Goal: Task Accomplishment & Management: Manage account settings

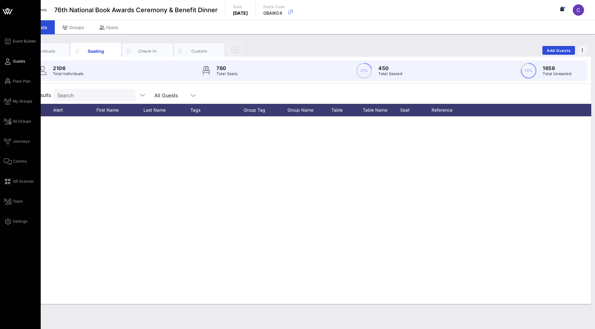
scroll to position [2022, 0]
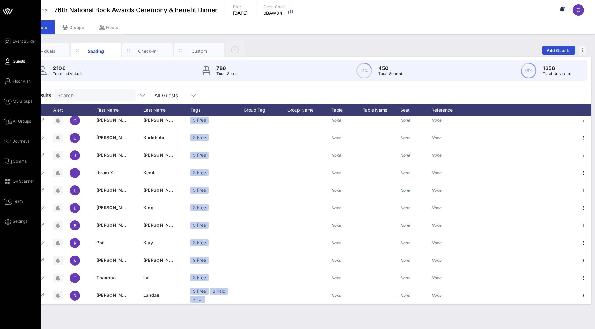
click at [4, 12] on icon at bounding box center [5, 11] width 4 height 5
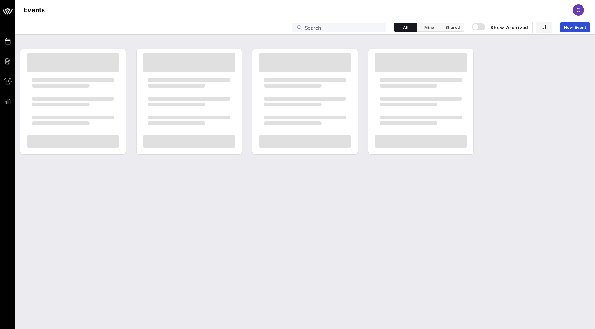
click at [316, 28] on input "Search" at bounding box center [344, 27] width 78 height 8
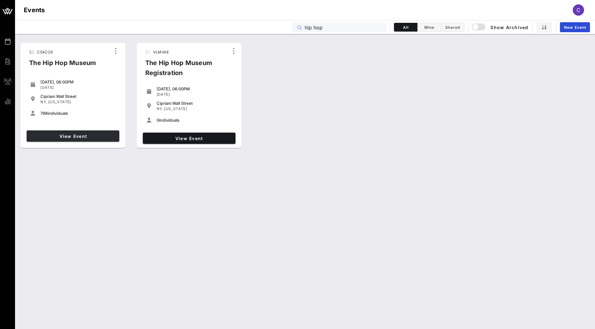
type input "hip hop"
click at [96, 137] on span "View Event" at bounding box center [73, 136] width 88 height 5
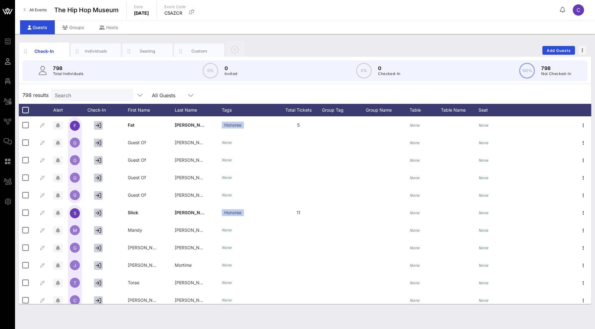
click at [69, 91] on input "Search" at bounding box center [91, 95] width 73 height 8
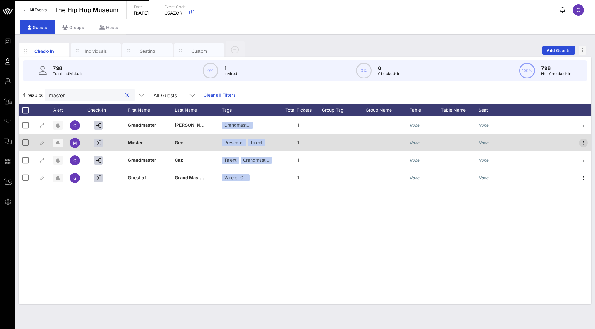
type input "master"
click at [583, 144] on icon "button" at bounding box center [584, 143] width 8 height 8
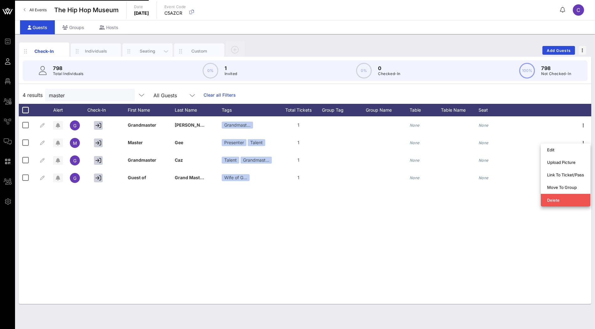
click at [139, 54] on div "Seating" at bounding box center [147, 52] width 50 height 16
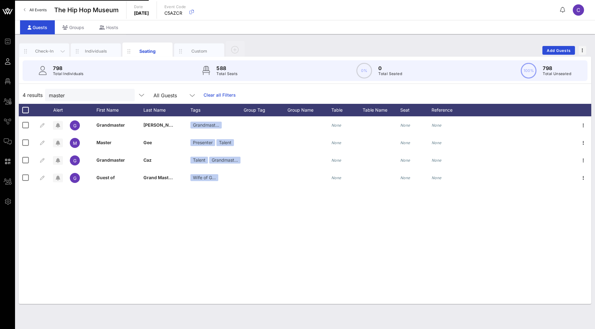
click at [49, 49] on div "Check-In" at bounding box center [44, 51] width 28 height 6
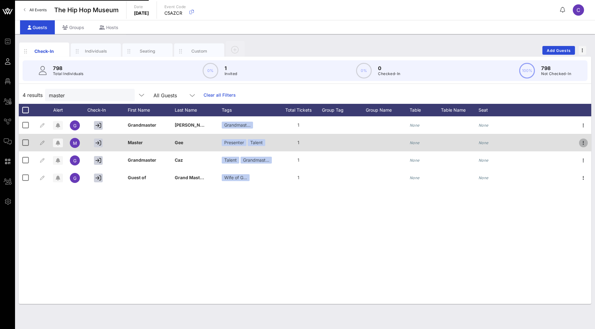
click at [585, 143] on icon "button" at bounding box center [584, 143] width 8 height 8
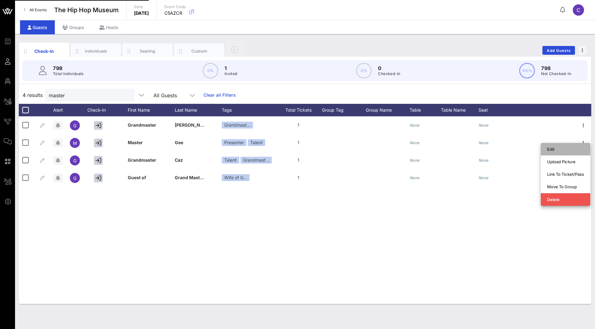
click at [574, 151] on div "Edit" at bounding box center [565, 149] width 37 height 5
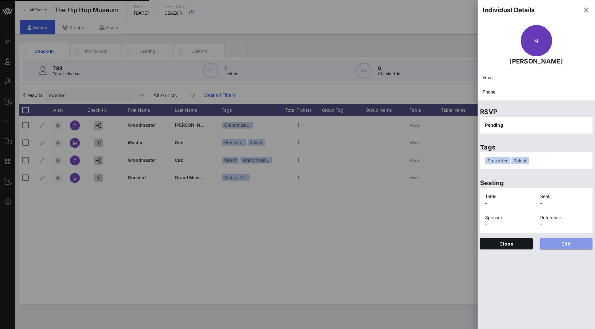
click at [559, 242] on span "Edit" at bounding box center [566, 243] width 43 height 5
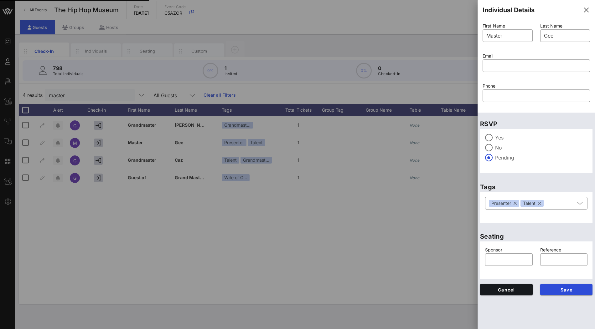
click at [428, 218] on div at bounding box center [297, 164] width 595 height 329
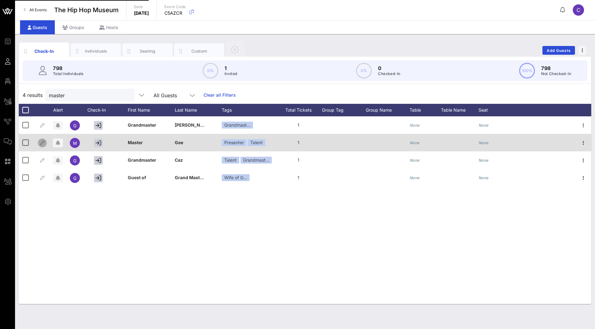
click at [43, 141] on icon "button" at bounding box center [43, 143] width 8 height 8
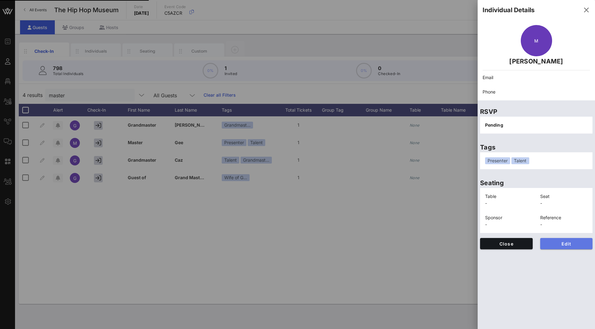
click at [556, 245] on span "Edit" at bounding box center [566, 243] width 43 height 5
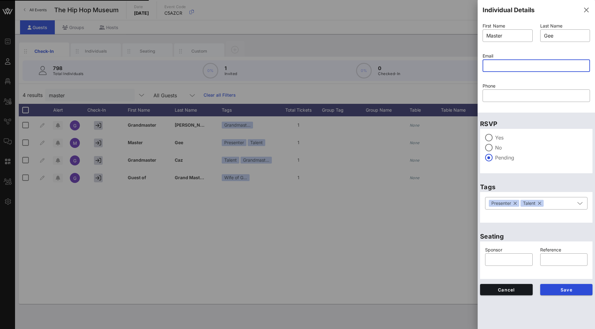
click at [520, 66] on input "text" at bounding box center [536, 66] width 100 height 10
type input "[PERSON_NAME][EMAIL_ADDRESS][DOMAIN_NAME]"
click at [560, 289] on span "Save" at bounding box center [566, 289] width 43 height 5
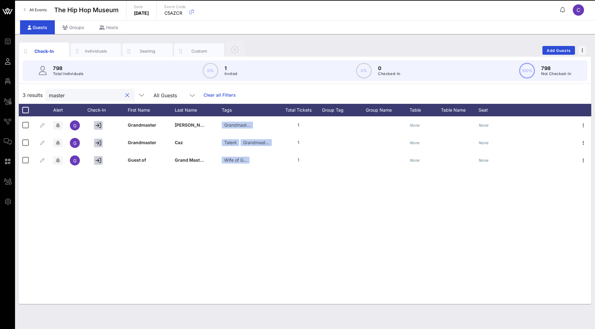
click at [97, 95] on input "master" at bounding box center [85, 95] width 73 height 8
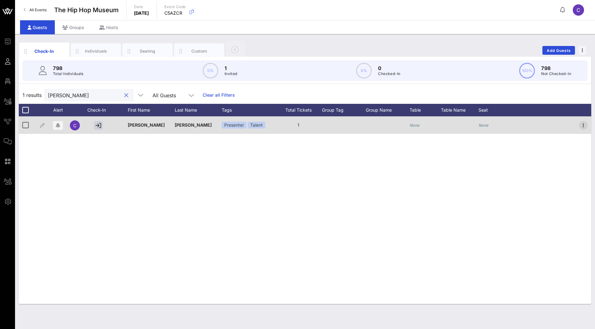
type input "[PERSON_NAME]"
click at [583, 127] on icon "button" at bounding box center [584, 126] width 8 height 8
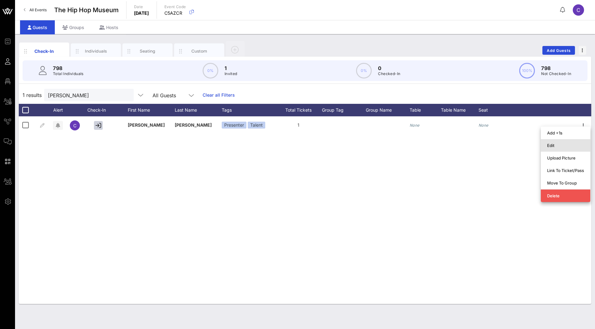
click at [560, 145] on div "Edit" at bounding box center [565, 145] width 37 height 5
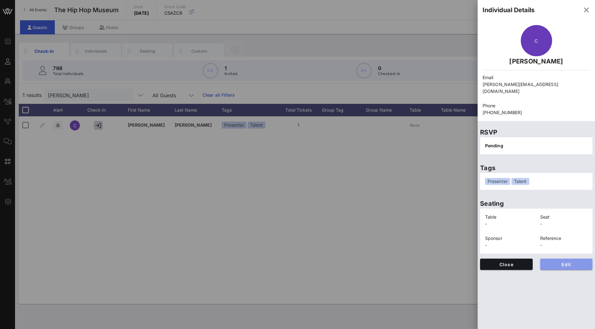
click at [562, 262] on span "Edit" at bounding box center [566, 264] width 43 height 5
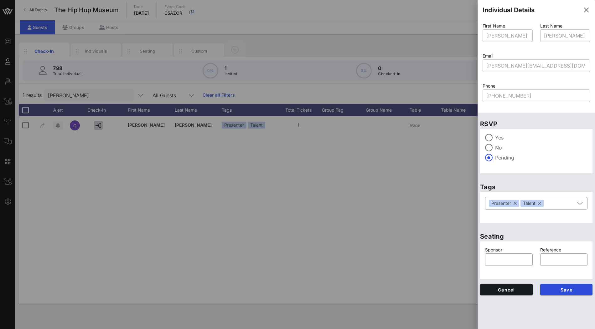
click at [401, 185] on div at bounding box center [297, 164] width 595 height 329
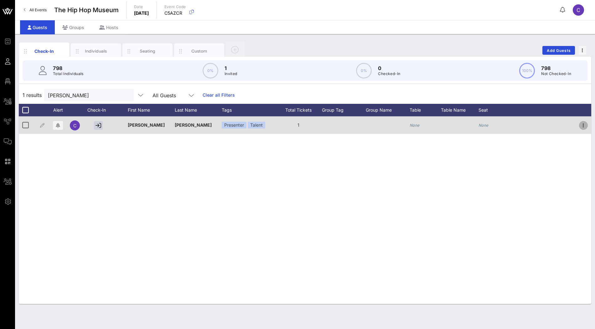
click at [581, 124] on icon "button" at bounding box center [584, 126] width 8 height 8
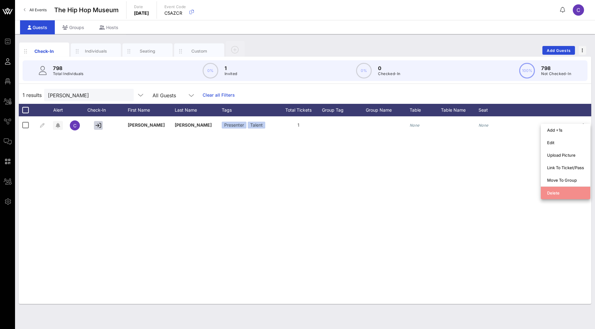
click at [556, 192] on div "Delete" at bounding box center [565, 193] width 37 height 5
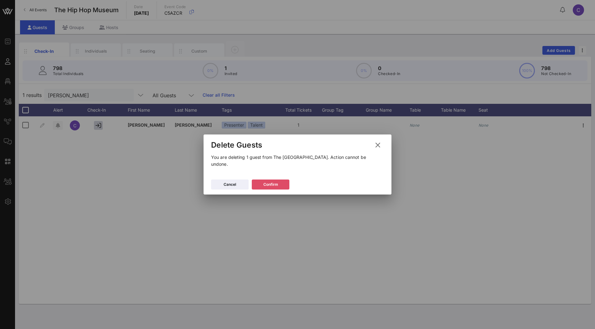
click at [272, 180] on button "Confirm" at bounding box center [271, 185] width 38 height 10
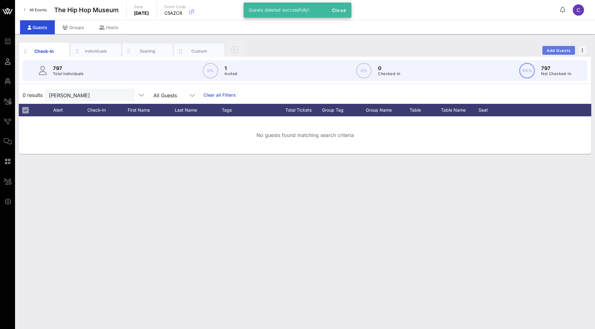
click at [556, 49] on span "Add Guests" at bounding box center [558, 50] width 25 height 5
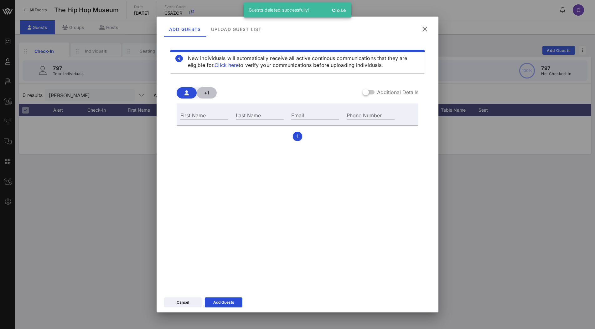
click at [204, 96] on button "+1" at bounding box center [207, 92] width 20 height 11
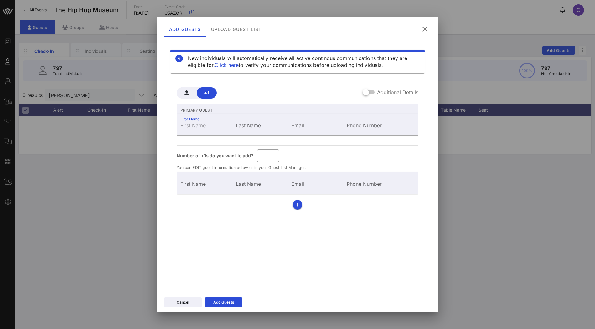
click at [202, 124] on div "First Name" at bounding box center [204, 125] width 48 height 8
type input "Guest Of"
type input ","
type input ",a"
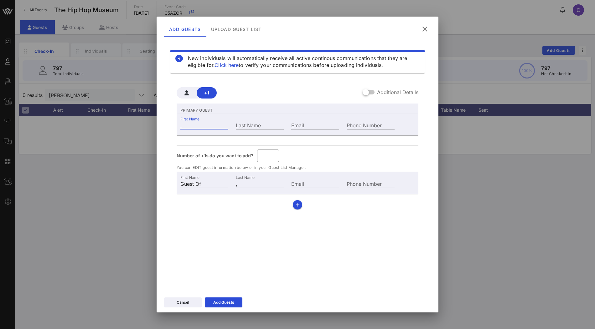
type input ",a"
type input ","
type input "Guest Of"
type input "M"
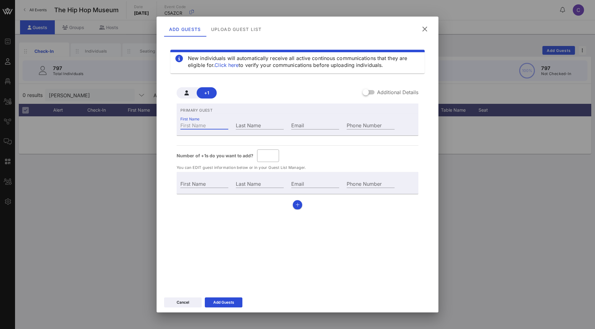
type input "M"
type input "Ma"
type input "Mas"
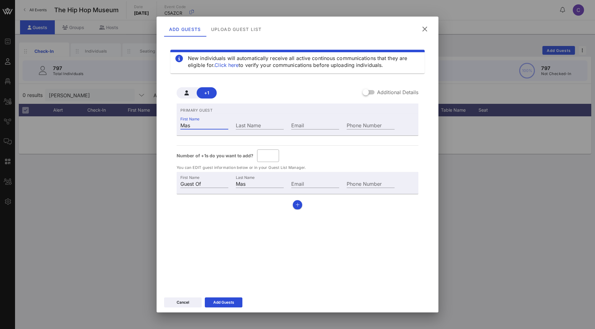
type input "Mast"
type input "Maste"
type input "Master"
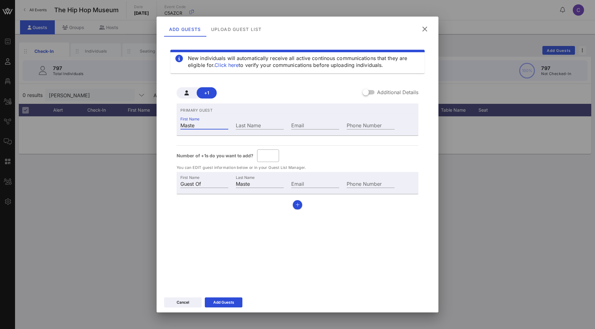
type input "Master"
type input "Master G"
type input "G"
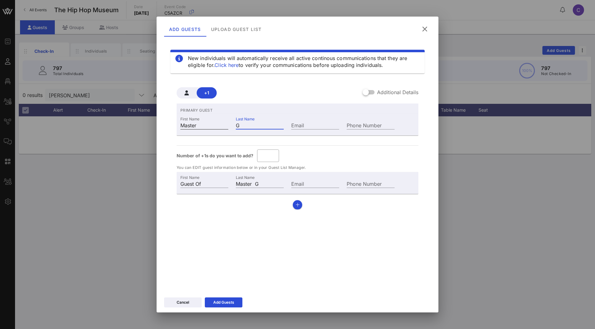
type input "Master Ge"
type input "Ge"
type input "[PERSON_NAME]"
type input "Gee"
click at [302, 127] on input "Email" at bounding box center [315, 125] width 48 height 8
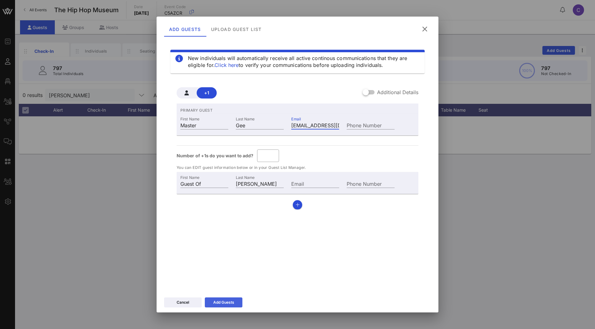
type input "[EMAIL_ADDRESS][DOMAIN_NAME]"
click at [225, 304] on div "Add Guests" at bounding box center [223, 303] width 21 height 6
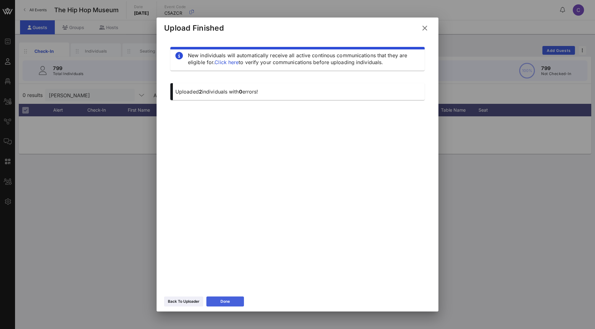
click at [227, 302] on icon at bounding box center [225, 301] width 5 height 5
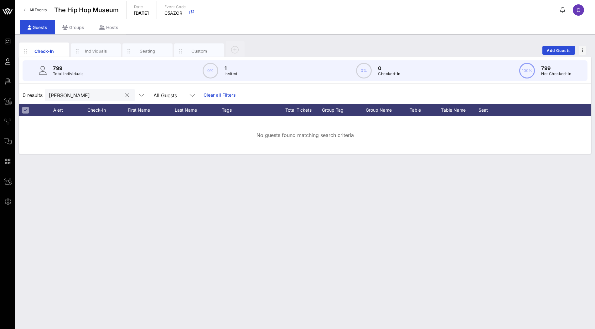
click at [125, 93] on button "clear icon" at bounding box center [127, 95] width 4 height 6
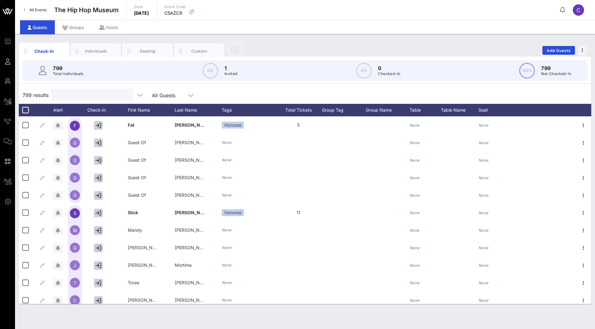
click at [95, 95] on input "text" at bounding box center [91, 95] width 73 height 8
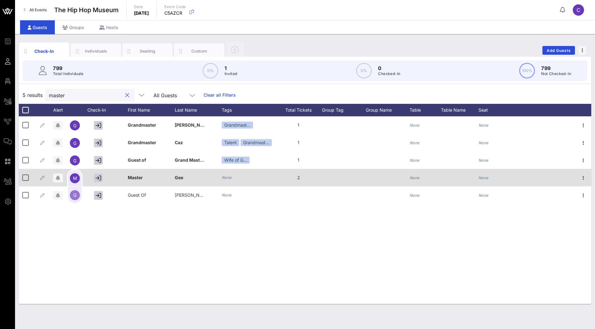
type input "master"
click at [229, 178] on icon "None" at bounding box center [227, 177] width 10 height 5
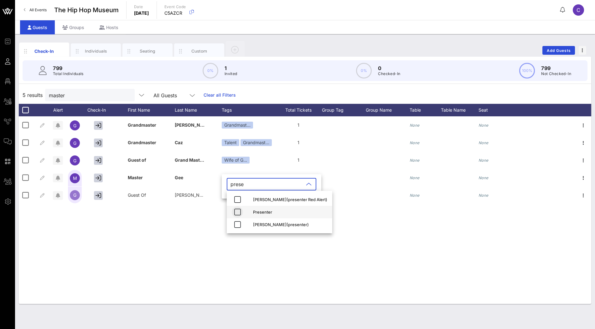
type input "prese"
click at [238, 212] on icon "button" at bounding box center [238, 213] width 8 height 8
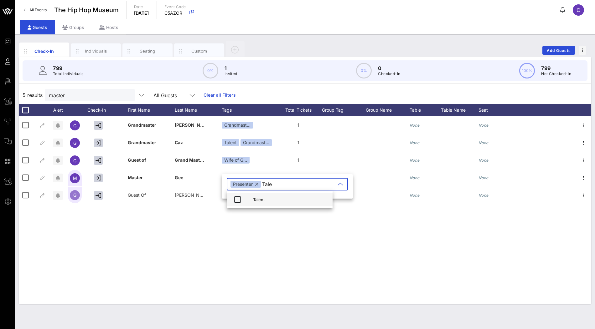
type input "Tale"
click at [262, 198] on div "Talent" at bounding box center [290, 199] width 75 height 5
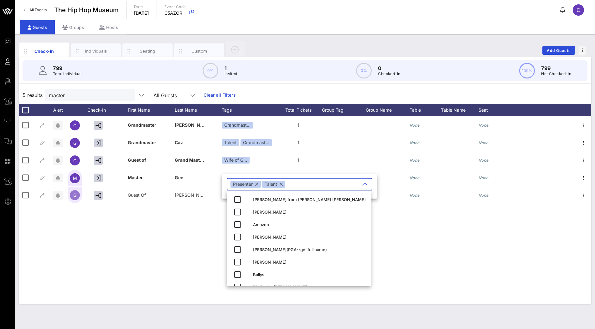
click at [408, 236] on div "G [PERSON_NAME]… 1 None None G Grandmaster Caz Talent Grandmast… 1 None None G …" at bounding box center [305, 210] width 572 height 188
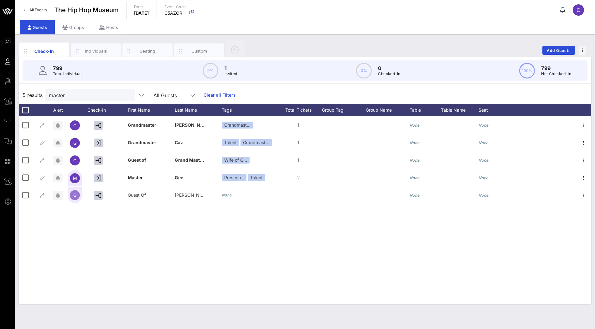
click at [323, 93] on div "5 results master All Guests Clear all Filters" at bounding box center [305, 95] width 572 height 18
click at [50, 54] on div "Check-In" at bounding box center [44, 51] width 28 height 7
click at [125, 94] on button "clear icon" at bounding box center [127, 95] width 4 height 6
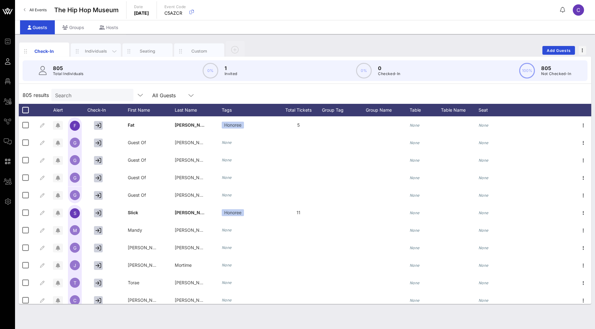
click at [94, 49] on div "Individuals" at bounding box center [96, 51] width 28 height 6
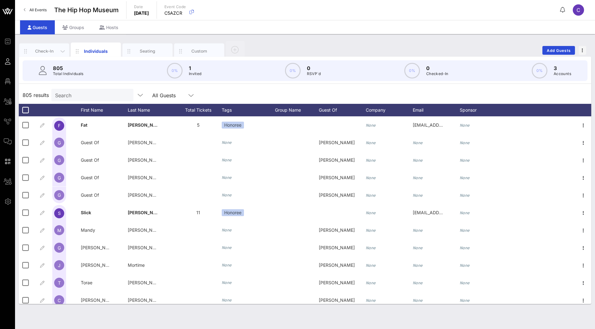
click at [47, 53] on div "Check-In" at bounding box center [44, 51] width 28 height 6
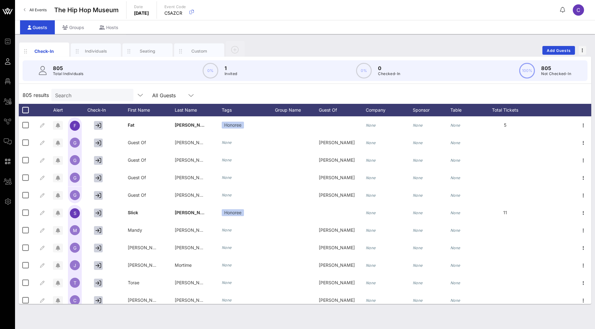
click at [93, 97] on input "Search" at bounding box center [91, 95] width 73 height 8
paste input "[PERSON_NAME]"
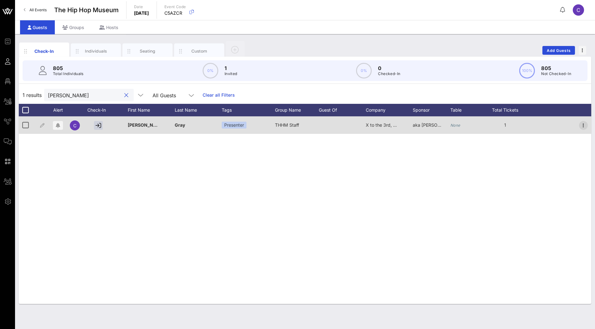
type input "[PERSON_NAME]"
click at [581, 126] on icon "button" at bounding box center [584, 126] width 8 height 8
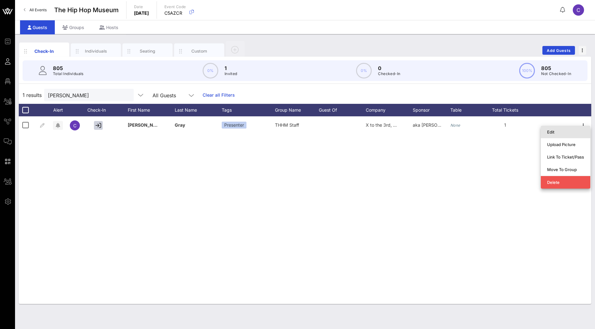
click at [574, 134] on div "Edit" at bounding box center [565, 132] width 37 height 5
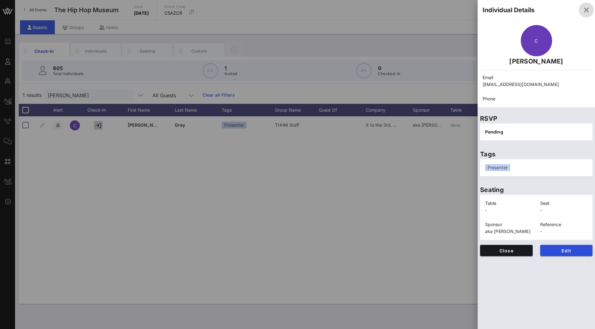
click at [588, 14] on button "button" at bounding box center [586, 10] width 15 height 15
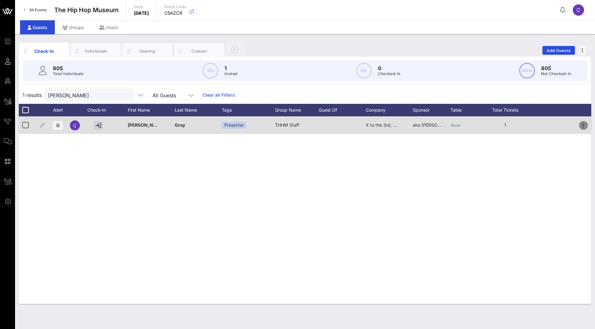
click at [584, 127] on icon "button" at bounding box center [584, 126] width 8 height 8
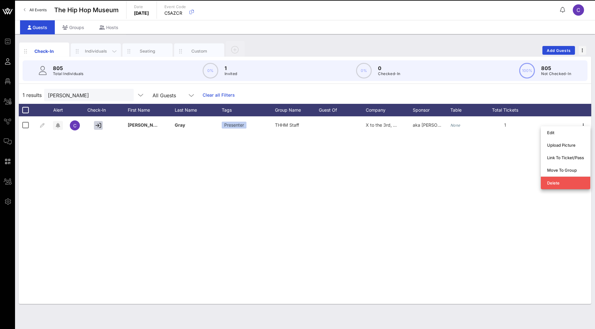
click at [88, 51] on div "Individuals" at bounding box center [96, 51] width 28 height 6
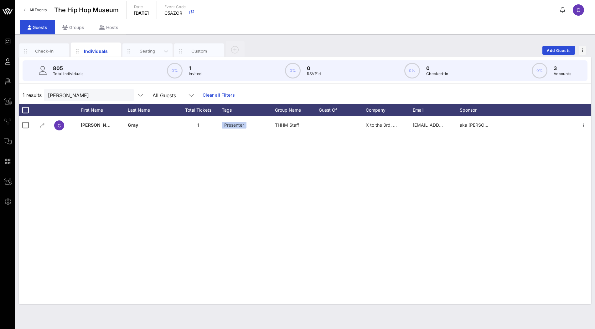
click at [140, 50] on div "Seating" at bounding box center [148, 51] width 28 height 6
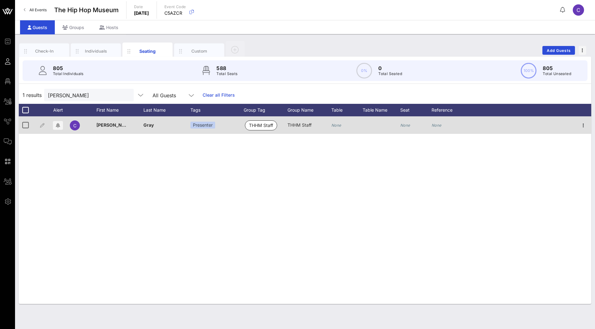
drag, startPoint x: 315, startPoint y: 124, endPoint x: 286, endPoint y: 124, distance: 28.5
click at [286, 124] on div "C [PERSON_NAME] Presenter THHM Staff THHM Staff None None None" at bounding box center [305, 125] width 572 height 18
copy div "THHM Staff"
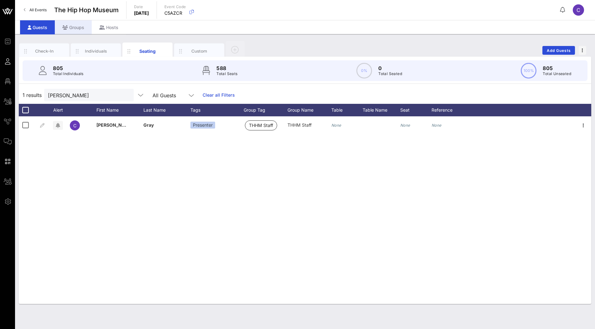
click at [74, 34] on div "Groups" at bounding box center [73, 27] width 37 height 14
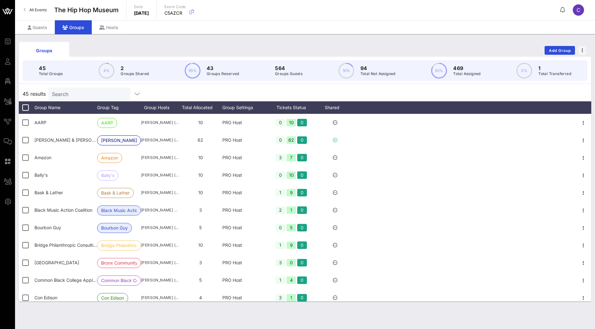
click at [76, 101] on div "45 results Search" at bounding box center [305, 93] width 572 height 15
click at [88, 93] on input "Search" at bounding box center [88, 94] width 73 height 8
paste input "THHM Staff"
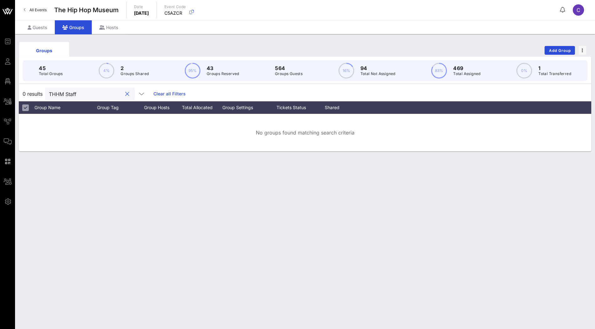
click at [52, 94] on input "THHM Staff" at bounding box center [85, 94] width 73 height 8
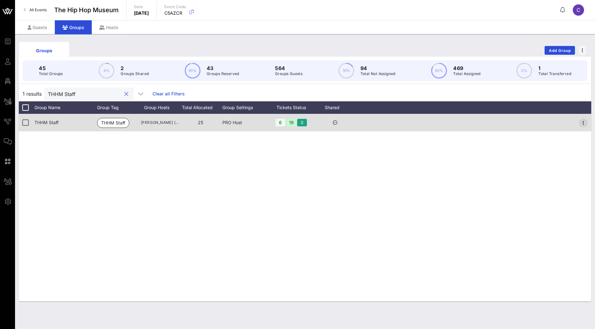
type input "THHM Staff"
click at [583, 123] on icon "button" at bounding box center [584, 123] width 8 height 8
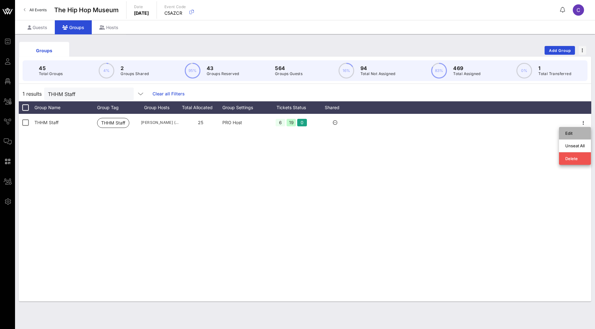
click at [579, 134] on div "Edit" at bounding box center [574, 133] width 19 height 5
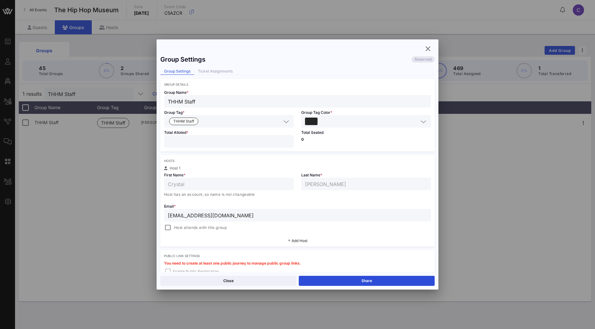
scroll to position [102, 0]
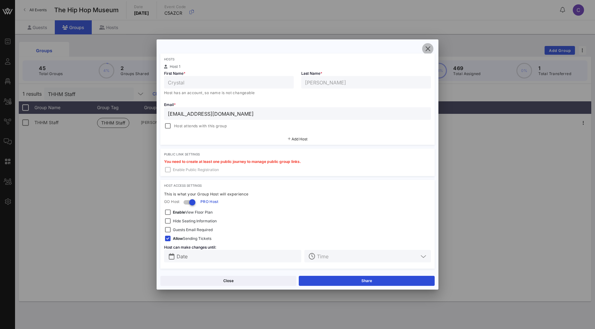
click at [427, 49] on icon "button" at bounding box center [428, 49] width 8 height 8
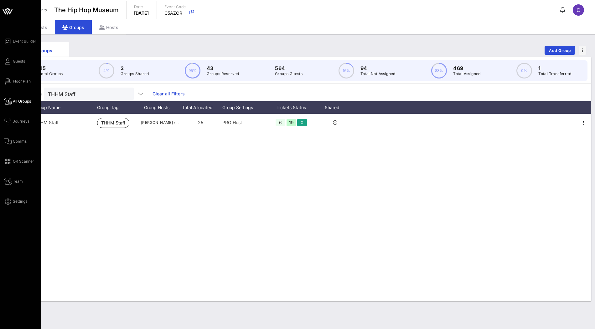
click at [17, 100] on span "All Groups" at bounding box center [22, 102] width 18 height 6
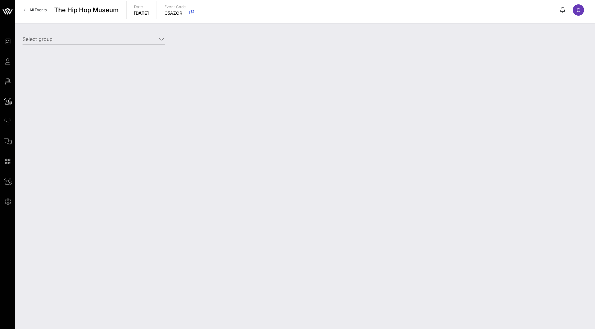
click at [98, 39] on input "Select group" at bounding box center [90, 39] width 134 height 10
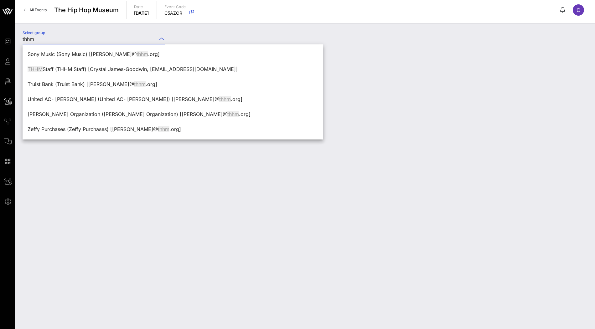
scroll to position [274, 0]
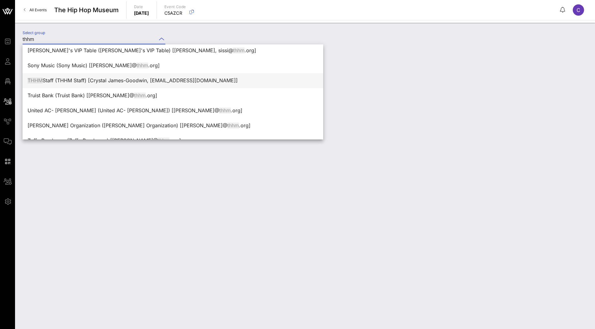
click at [113, 73] on div "THHM Staff (THHM Staff) [Crystal James-Goodwin, [EMAIL_ADDRESS][DOMAIN_NAME]]" at bounding box center [173, 80] width 301 height 15
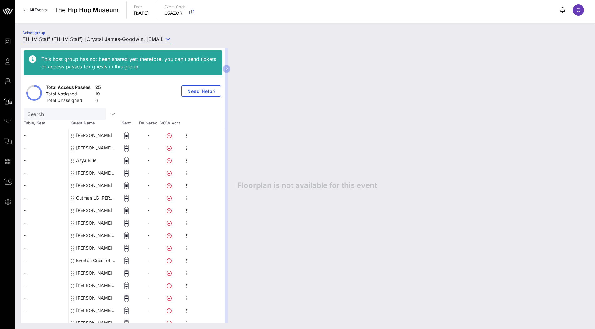
scroll to position [119, 0]
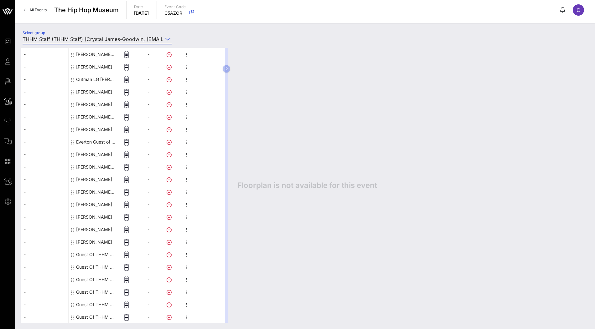
type input "THHM Staff (THHM Staff) [Crystal James-Goodwin, [EMAIL_ADDRESS][DOMAIN_NAME]]"
click at [89, 252] on div "Guest Of THHM Staff" at bounding box center [95, 255] width 39 height 13
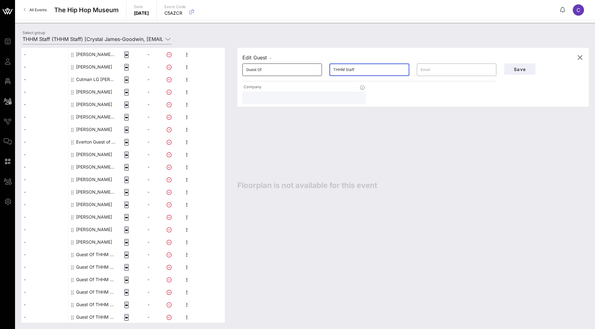
drag, startPoint x: 361, startPoint y: 73, endPoint x: 319, endPoint y: 73, distance: 41.7
click at [319, 73] on div "​ Guest Of ​ THHM Staff ​" at bounding box center [370, 70] width 262 height 20
type input "[PERSON_NAME]"
click at [522, 62] on div "Save" at bounding box center [543, 69] width 87 height 19
click at [518, 71] on span "Save" at bounding box center [519, 69] width 21 height 5
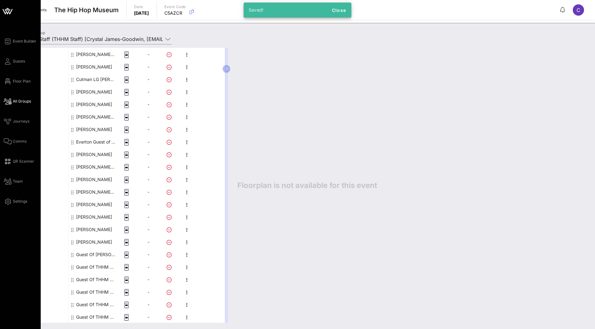
click at [3, 12] on icon at bounding box center [7, 11] width 15 height 15
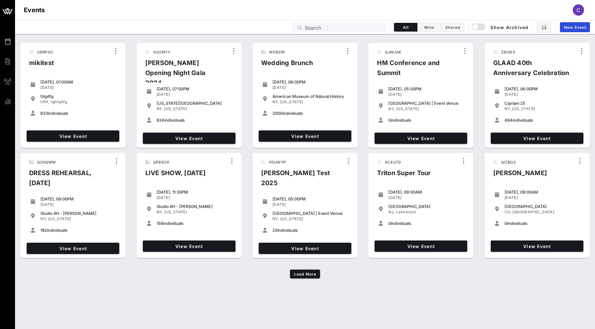
click at [315, 24] on input "Search" at bounding box center [344, 27] width 78 height 8
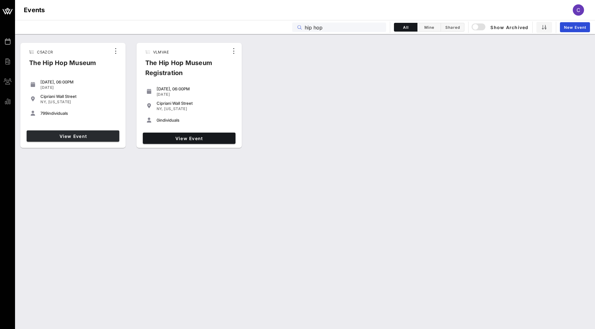
type input "hip hop"
click at [101, 135] on span "View Event" at bounding box center [73, 136] width 88 height 5
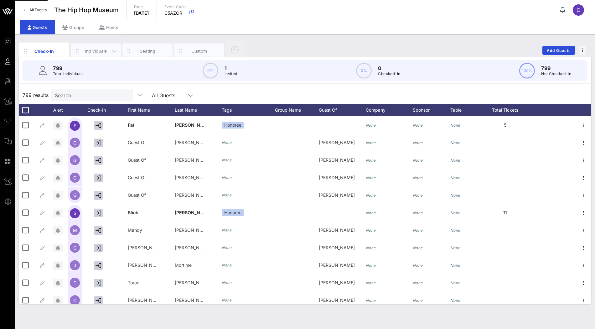
click at [97, 48] on div "Individuals" at bounding box center [96, 52] width 50 height 16
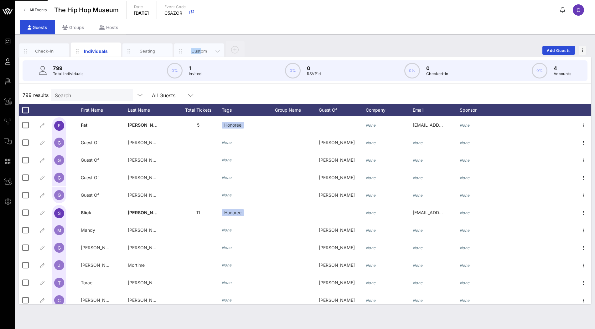
click at [201, 48] on div "Custom" at bounding box center [199, 51] width 28 height 6
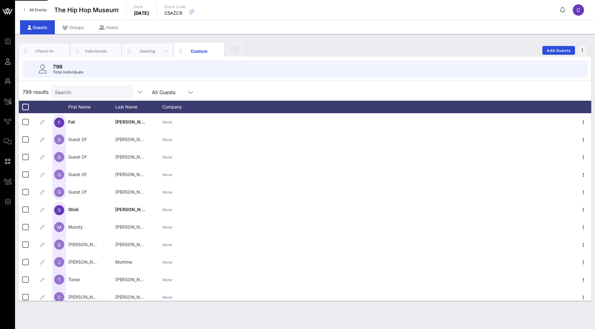
click at [142, 51] on div "Seating" at bounding box center [148, 51] width 28 height 6
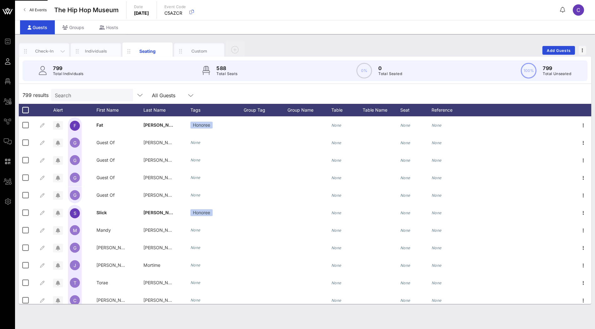
click at [47, 54] on div "Check-In" at bounding box center [44, 52] width 50 height 16
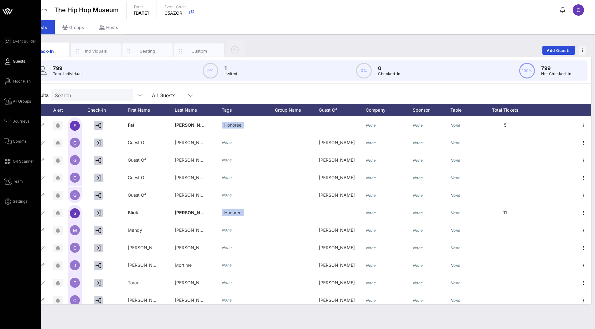
click at [11, 12] on icon at bounding box center [7, 11] width 15 height 15
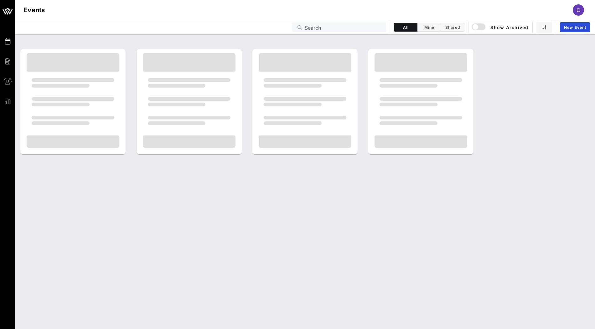
click at [305, 25] on input "Search" at bounding box center [344, 27] width 78 height 8
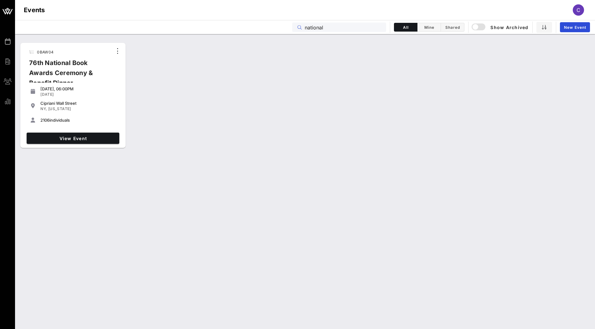
type input "national"
click at [47, 54] on span "0BAW04" at bounding box center [45, 52] width 17 height 5
copy span "0BAW04"
click at [73, 136] on span "View Event" at bounding box center [73, 138] width 88 height 5
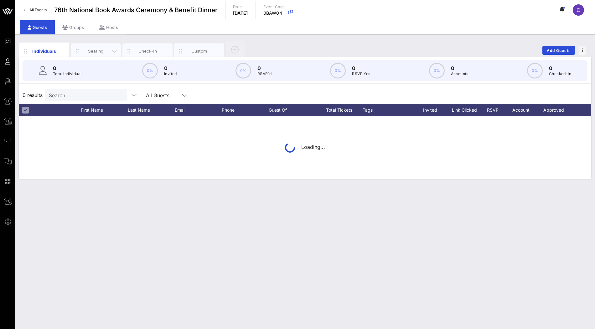
click at [99, 51] on div "Seating" at bounding box center [96, 51] width 28 height 6
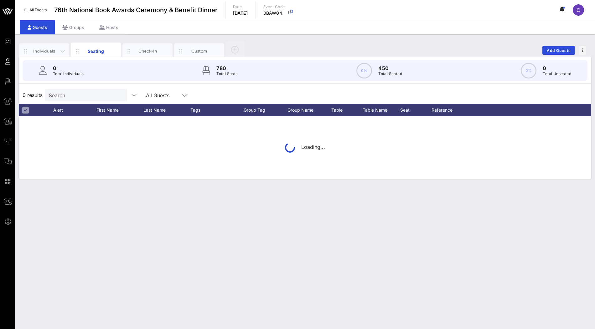
click at [48, 51] on div "Individuals" at bounding box center [44, 51] width 28 height 6
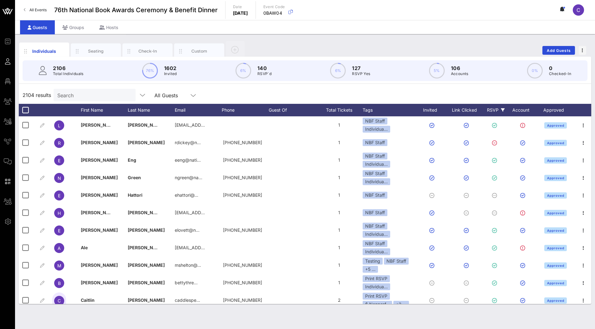
click at [496, 109] on div "RSVP" at bounding box center [496, 110] width 22 height 13
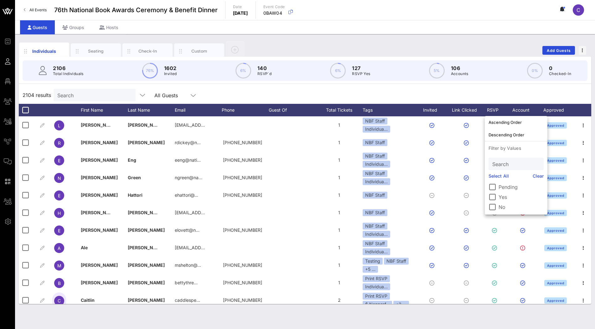
click at [499, 198] on label "Yes" at bounding box center [521, 197] width 45 height 6
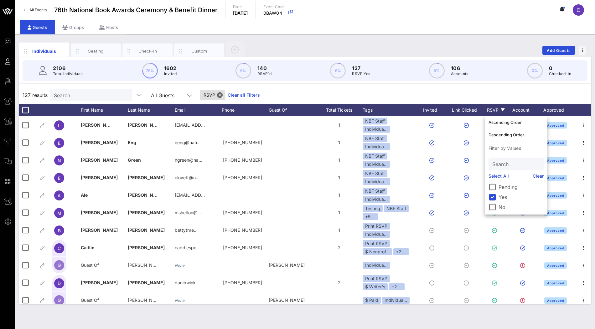
click at [416, 89] on div "127 results Search All Guests RSVP Clear all Filters" at bounding box center [305, 95] width 572 height 18
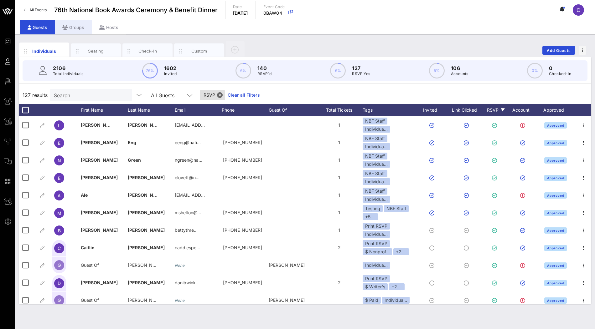
click at [78, 31] on div "Groups" at bounding box center [73, 27] width 37 height 14
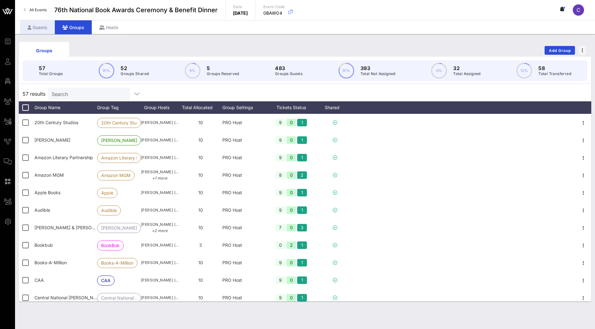
click at [43, 27] on div "Guests" at bounding box center [37, 27] width 35 height 14
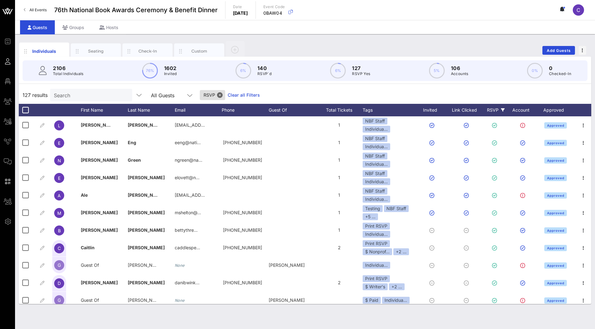
click at [99, 59] on div "2106 Total Individuals 76% 1602 Invited 6% 140 RSVP`d 6% 127 RSVP Yes 5% 106 Ac…" at bounding box center [305, 71] width 580 height 28
click at [102, 49] on div "Seating" at bounding box center [96, 51] width 28 height 6
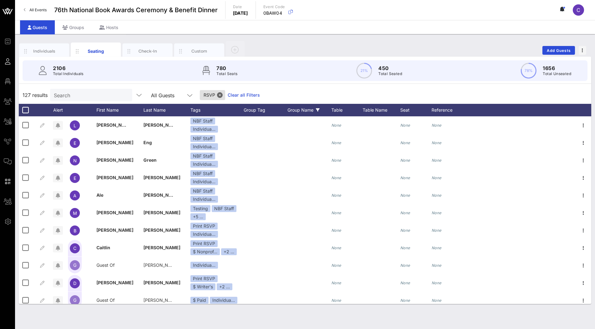
click at [300, 112] on div "Group Name" at bounding box center [309, 110] width 44 height 13
click at [269, 108] on icon at bounding box center [270, 110] width 4 height 4
click at [263, 109] on div "Group Tag" at bounding box center [266, 110] width 44 height 13
click at [238, 95] on link "Clear all Filters" at bounding box center [244, 95] width 32 height 7
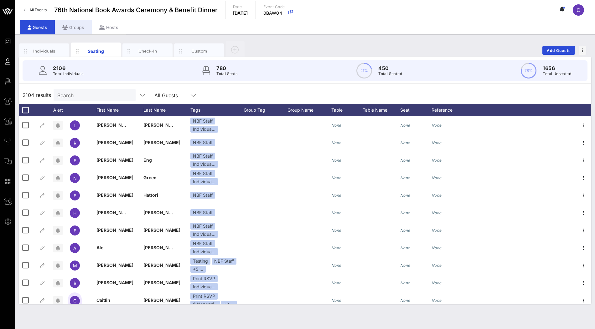
click at [68, 31] on div "Groups" at bounding box center [73, 27] width 37 height 14
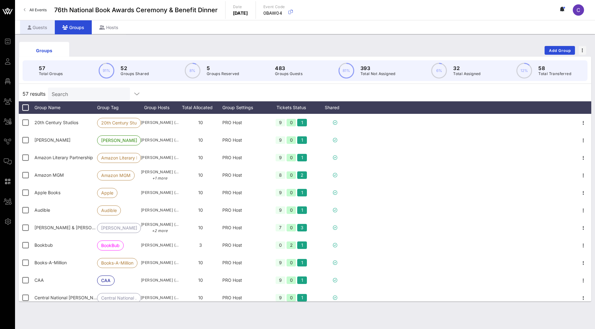
click at [44, 29] on div "Guests" at bounding box center [37, 27] width 35 height 14
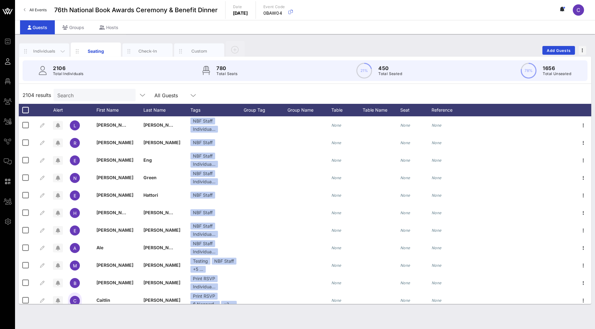
click at [48, 50] on div "Individuals" at bounding box center [44, 51] width 28 height 6
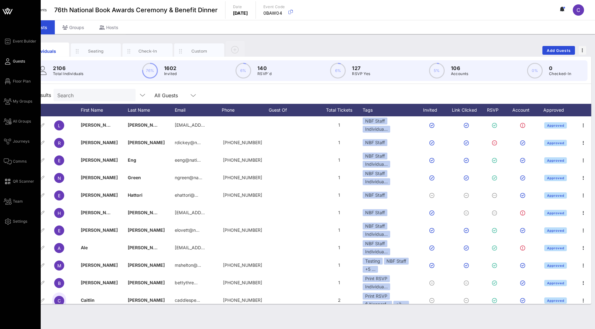
click at [11, 14] on icon at bounding box center [7, 11] width 15 height 15
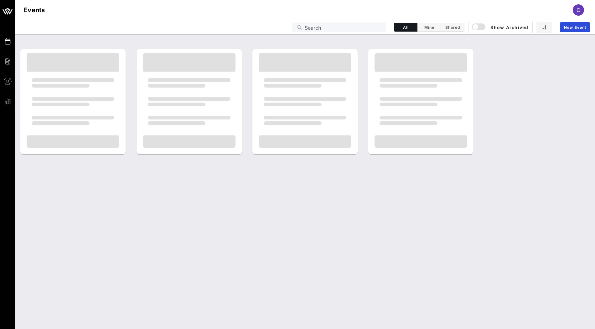
click at [315, 27] on input "Search" at bounding box center [344, 27] width 78 height 8
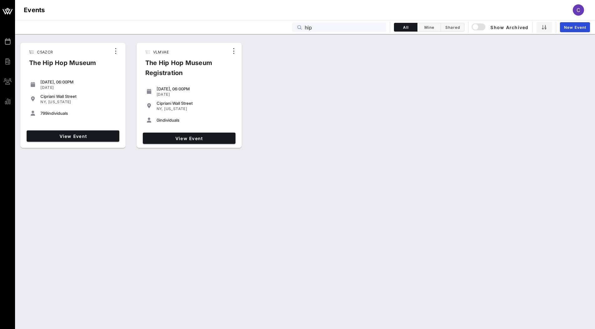
drag, startPoint x: 314, startPoint y: 28, endPoint x: 286, endPoint y: 27, distance: 28.2
click at [286, 28] on div "Events hip All Mine Shared Show Archived New Event" at bounding box center [305, 27] width 580 height 14
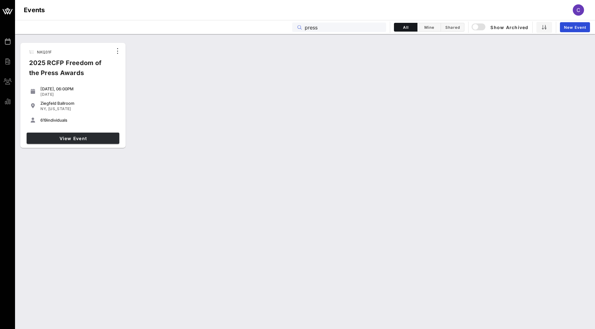
type input "press"
click at [94, 141] on link "View Event" at bounding box center [73, 138] width 93 height 11
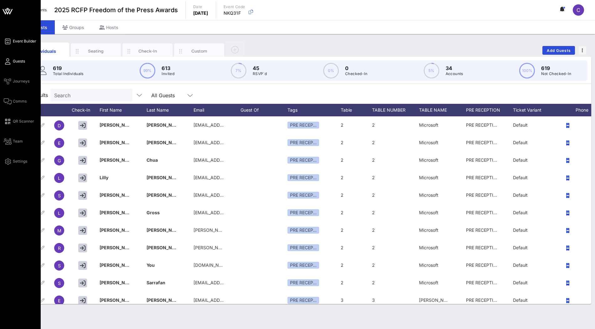
click at [12, 43] on link "Event Builder" at bounding box center [20, 42] width 33 height 8
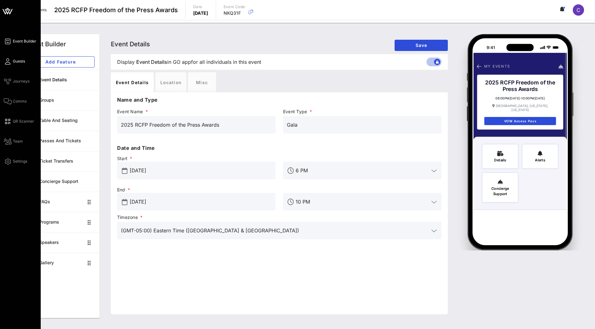
click at [16, 64] on span "Guests" at bounding box center [19, 62] width 12 height 6
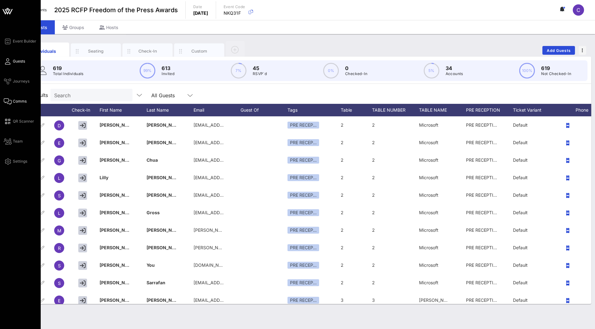
click at [21, 102] on span "Comms" at bounding box center [20, 102] width 14 height 6
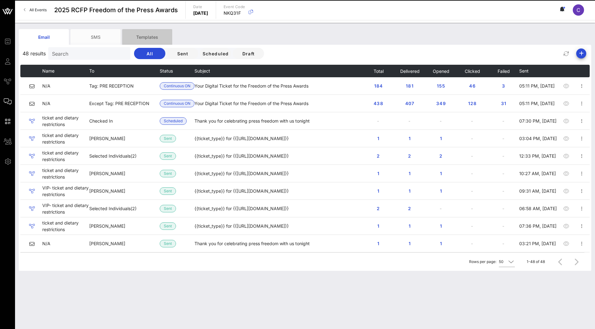
click at [149, 37] on div "Templates" at bounding box center [147, 37] width 50 height 16
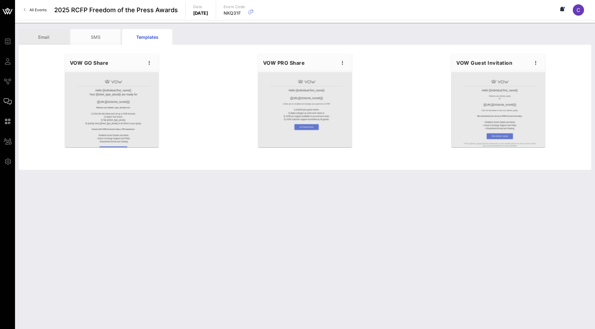
click at [41, 39] on div "Email" at bounding box center [44, 37] width 50 height 16
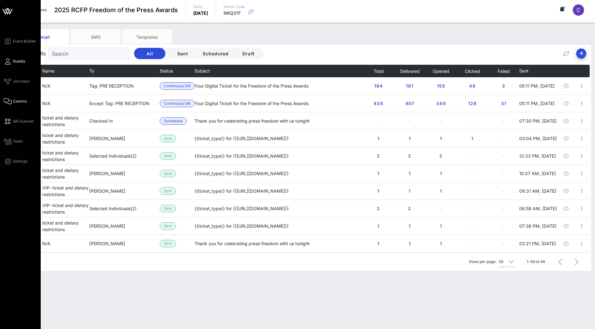
click at [13, 63] on span "Guests" at bounding box center [19, 62] width 12 height 6
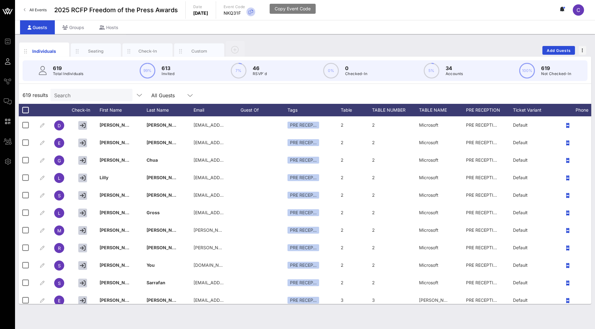
click at [255, 16] on button "button" at bounding box center [250, 12] width 9 height 9
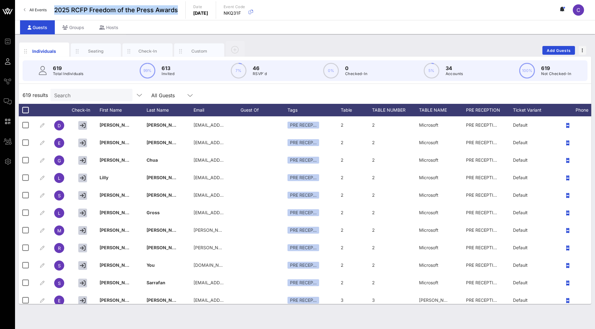
drag, startPoint x: 180, startPoint y: 10, endPoint x: 54, endPoint y: 9, distance: 125.9
click at [54, 9] on div "All Events 2025 RCFP Freedom of the Press Awards Date [DATE] Event Code NKQ31F C" at bounding box center [305, 10] width 580 height 20
copy span "2025 RCFP Freedom of the Press Awards"
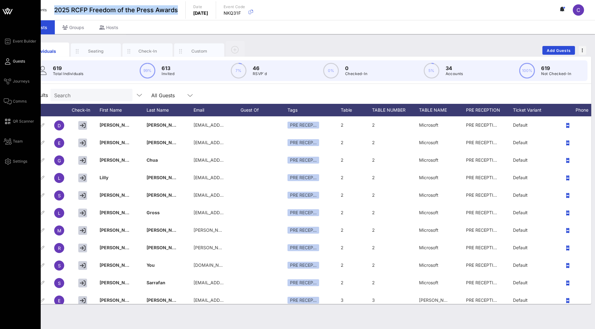
click at [10, 13] on icon at bounding box center [11, 11] width 4 height 5
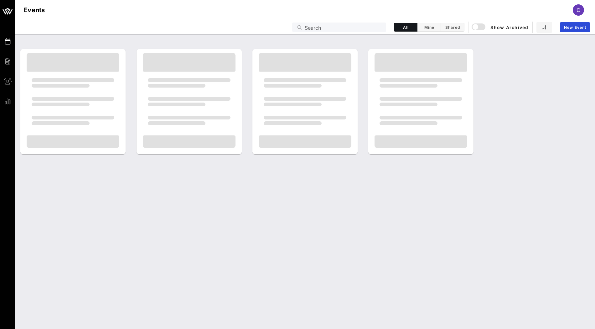
click at [322, 29] on input "Search" at bounding box center [344, 27] width 78 height 8
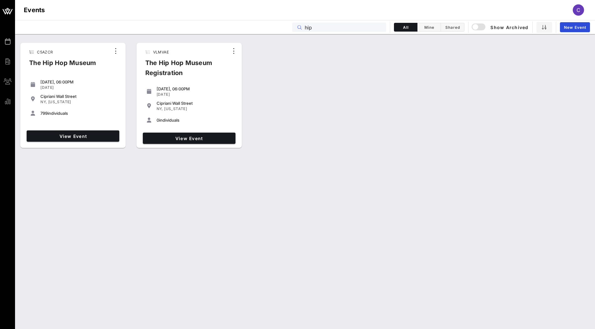
type input "hip"
copy div "The Hip Hop Museum"
drag, startPoint x: 100, startPoint y: 63, endPoint x: 29, endPoint y: 62, distance: 71.4
click at [29, 62] on div "The Hip Hop Museum" at bounding box center [62, 65] width 77 height 15
click at [70, 136] on span "View Event" at bounding box center [73, 136] width 88 height 5
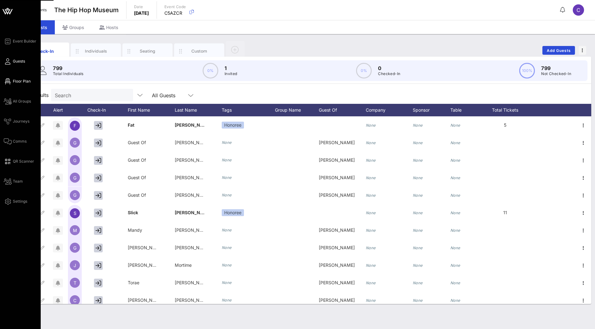
click at [20, 82] on span "Floor Plan" at bounding box center [22, 82] width 18 height 6
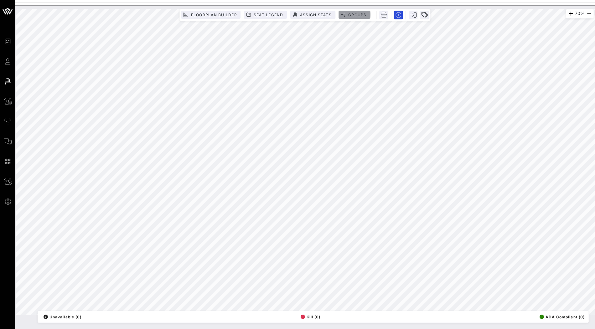
click at [360, 14] on span "Groups" at bounding box center [357, 15] width 19 height 5
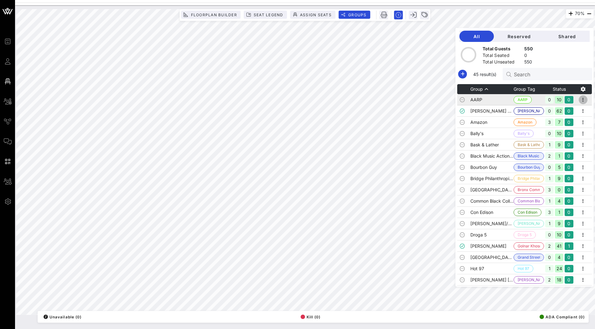
click at [585, 101] on icon "button" at bounding box center [583, 100] width 8 height 8
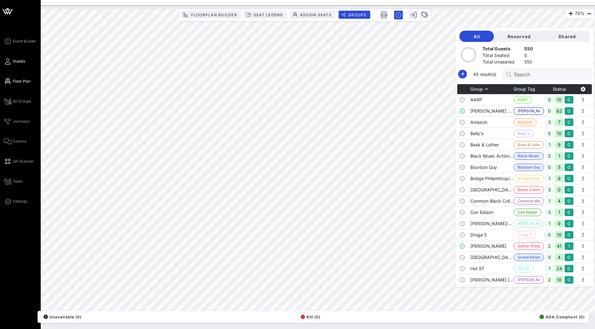
click at [19, 63] on span "Guests" at bounding box center [19, 62] width 12 height 6
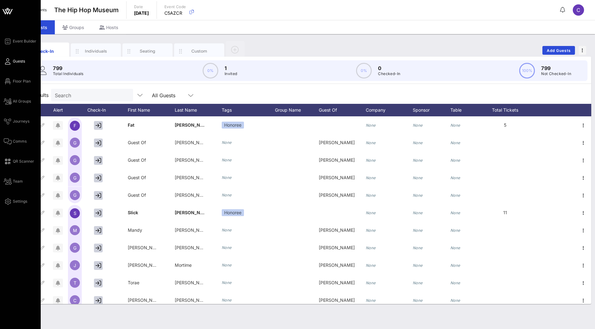
click at [24, 75] on div "Event Builder Guests Floor Plan All Groups Journeys Comms QR Scanner Team Setti…" at bounding box center [22, 122] width 37 height 168
click at [22, 81] on span "Floor Plan" at bounding box center [22, 82] width 18 height 6
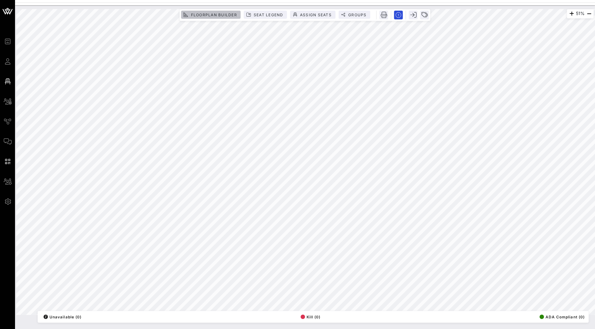
click at [200, 18] on button "Floorplan Builder" at bounding box center [211, 15] width 60 height 8
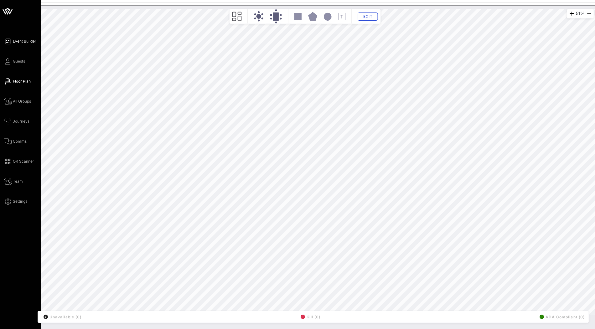
click at [12, 41] on link "Event Builder" at bounding box center [20, 42] width 33 height 8
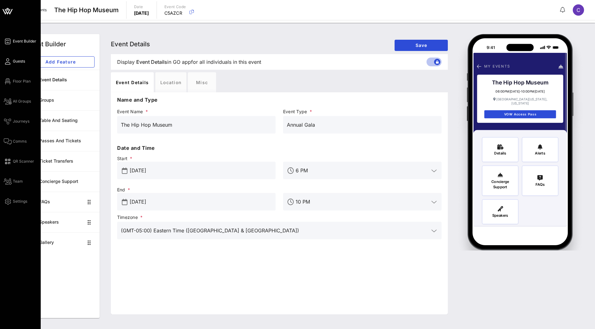
click at [20, 62] on span "Guests" at bounding box center [19, 62] width 12 height 6
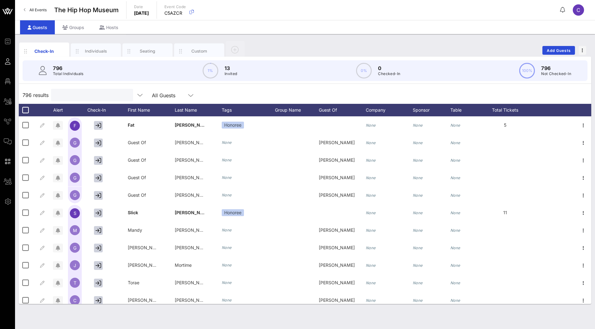
click at [86, 95] on input "text" at bounding box center [91, 95] width 73 height 8
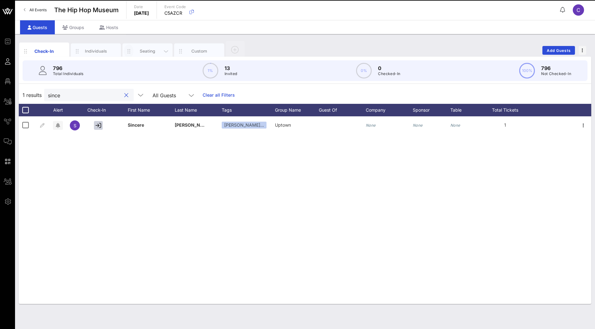
type input "since"
click at [133, 53] on span "button" at bounding box center [128, 51] width 9 height 7
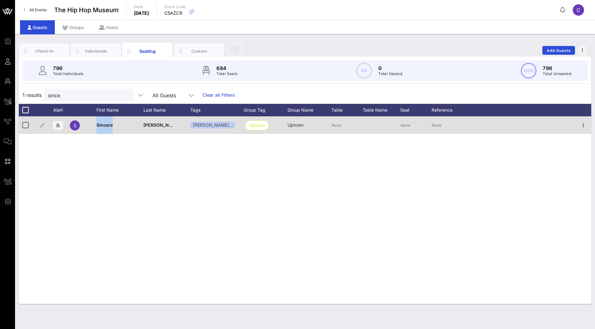
drag, startPoint x: 117, startPoint y: 126, endPoint x: 94, endPoint y: 126, distance: 23.5
click at [94, 126] on div "S Sincere Thompson Jimmy Jen… Uptown Uptown None None None" at bounding box center [305, 125] width 572 height 18
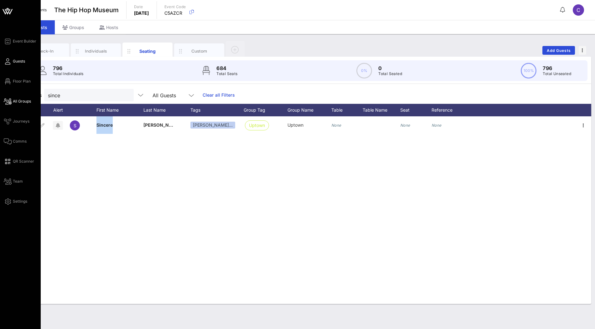
click at [20, 103] on span "All Groups" at bounding box center [22, 102] width 18 height 6
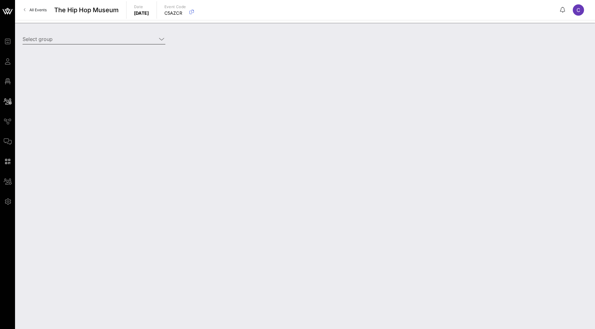
click at [94, 40] on input "Select group" at bounding box center [90, 39] width 134 height 10
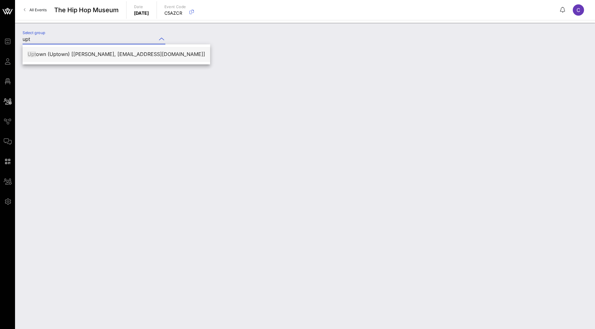
click at [64, 56] on div "Upt own (Uptown) [JIMMY JENKINS, jenkinsj@gmail.com]" at bounding box center [117, 54] width 178 height 6
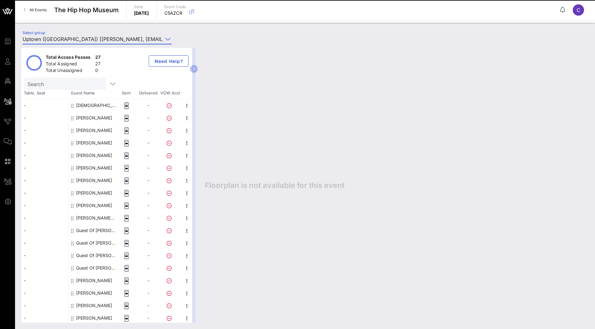
type input "Uptown (Uptown) [JIMMY JENKINS, jenkinsj@gmail.com]"
click at [70, 82] on input "text" at bounding box center [64, 84] width 73 height 8
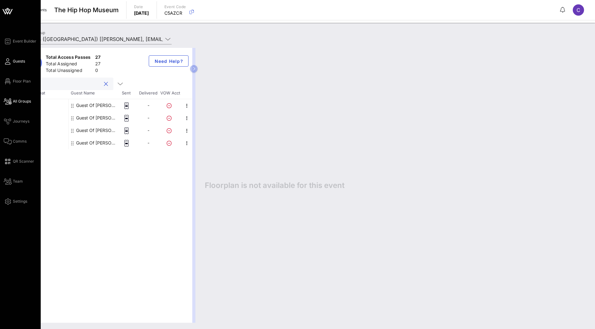
type input "guest"
click at [17, 62] on span "Guests" at bounding box center [19, 62] width 12 height 6
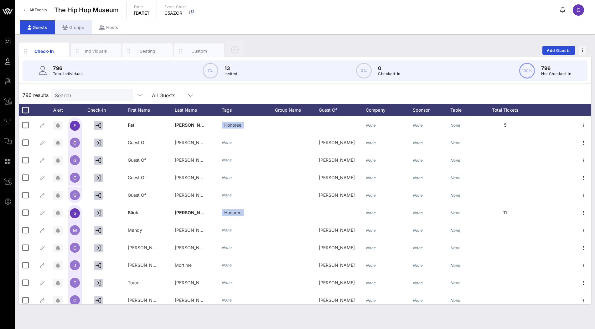
click at [75, 30] on div "Groups" at bounding box center [73, 27] width 37 height 14
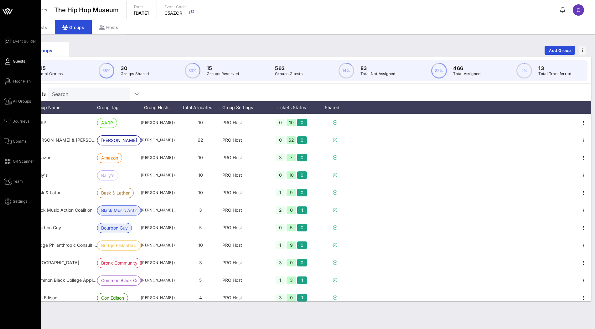
click at [13, 64] on span "Guests" at bounding box center [19, 62] width 12 height 6
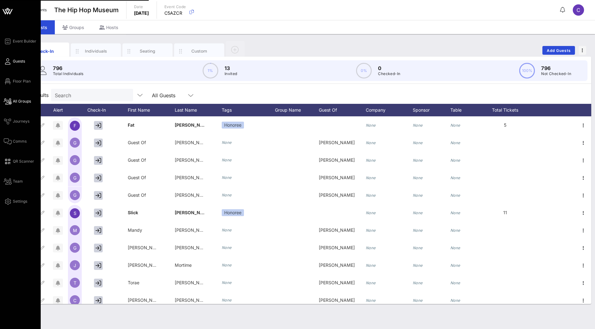
click at [17, 100] on span "All Groups" at bounding box center [22, 102] width 18 height 6
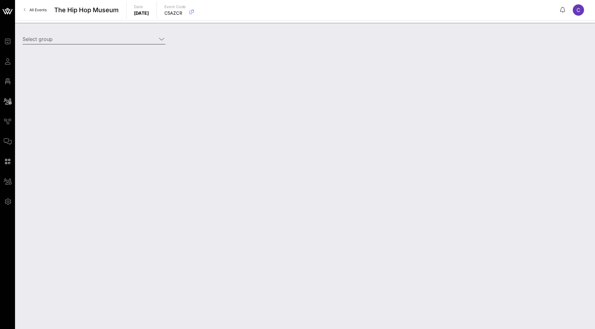
click at [152, 39] on input "Select group" at bounding box center [90, 39] width 134 height 10
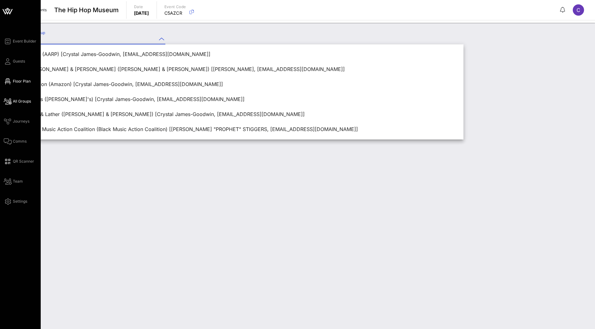
click at [24, 83] on span "Floor Plan" at bounding box center [22, 82] width 18 height 6
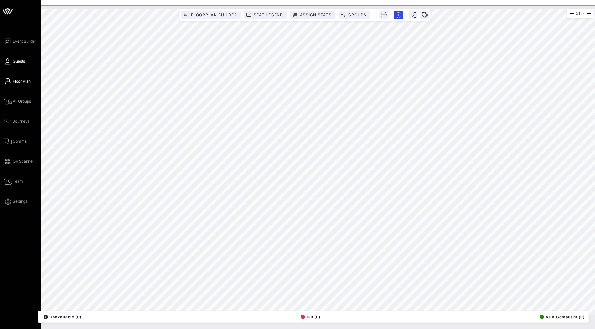
click at [22, 63] on span "Guests" at bounding box center [19, 62] width 12 height 6
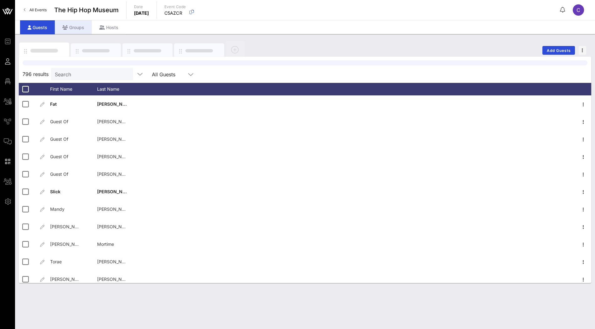
click at [69, 30] on div "Groups" at bounding box center [73, 27] width 37 height 14
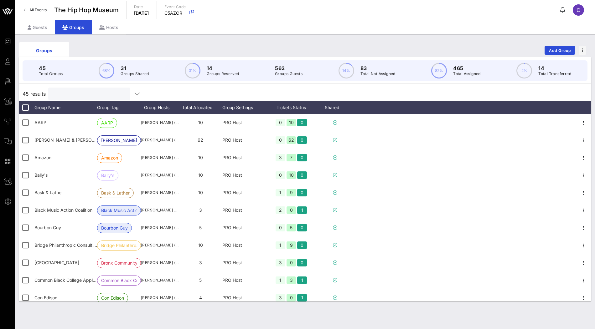
click at [89, 95] on input "text" at bounding box center [88, 94] width 73 height 8
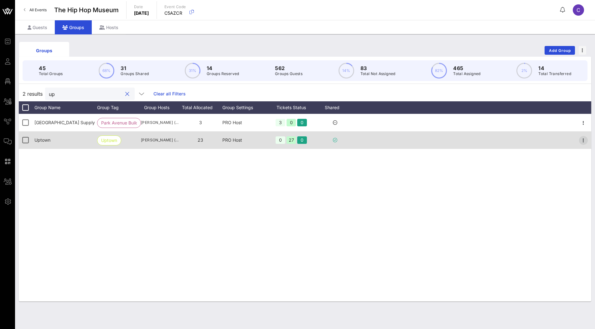
type input "up"
click at [586, 142] on icon "button" at bounding box center [584, 141] width 8 height 8
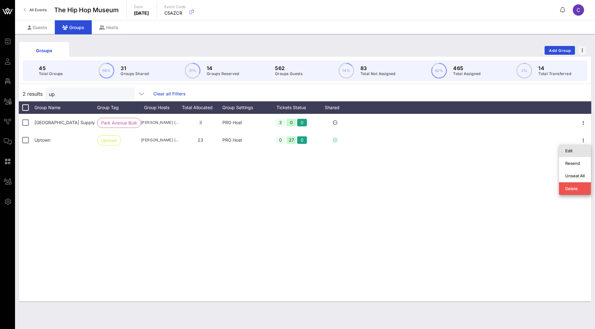
click at [573, 149] on div "Edit" at bounding box center [574, 150] width 19 height 5
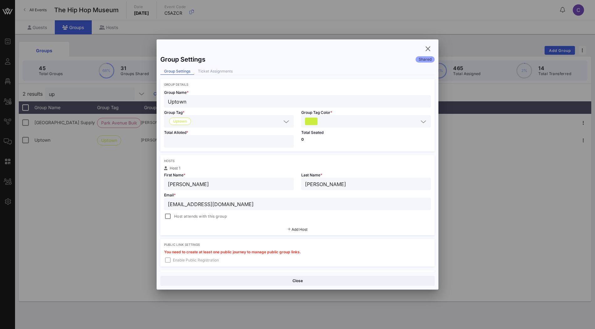
click at [225, 76] on div "Group Settings Shared Group Settings Ticket Assignments Group Details Group Nam…" at bounding box center [298, 162] width 282 height 220
click at [225, 71] on div "Ticket Assignments" at bounding box center [215, 71] width 42 height 7
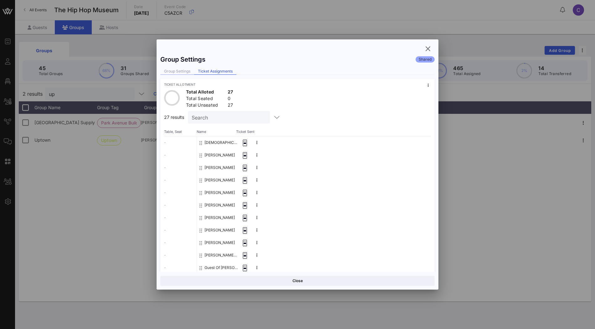
click at [173, 70] on div "Group Settings" at bounding box center [177, 71] width 34 height 7
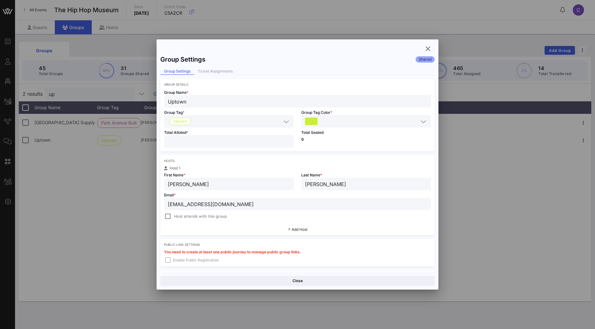
click at [287, 141] on input "**" at bounding box center [229, 141] width 122 height 8
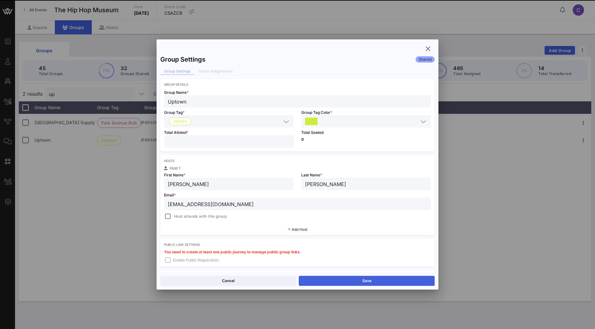
type input "**"
click at [326, 279] on button "Save" at bounding box center [367, 281] width 136 height 10
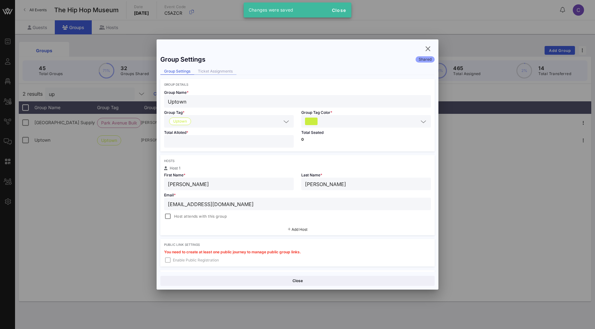
click at [223, 72] on div "Ticket Assignments" at bounding box center [215, 71] width 42 height 7
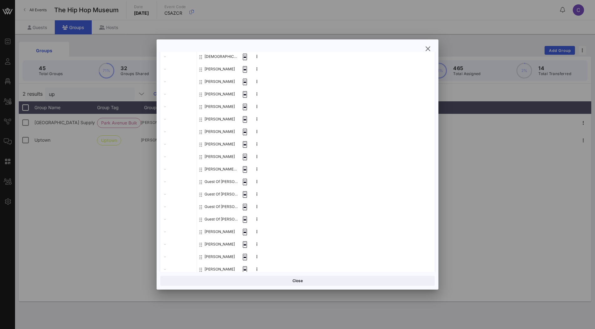
scroll to position [27, 0]
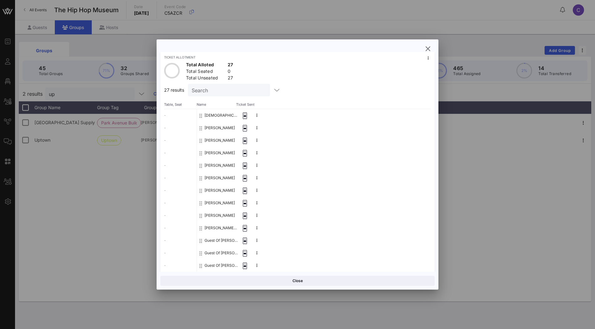
click at [216, 92] on input "Search" at bounding box center [228, 90] width 73 height 8
type input "gursr"
click at [421, 47] on div "Group Settings Shared Group Settings Ticket Assignments Ticket Allotment Total …" at bounding box center [298, 164] width 282 height 251
click at [423, 47] on span "button" at bounding box center [427, 49] width 11 height 8
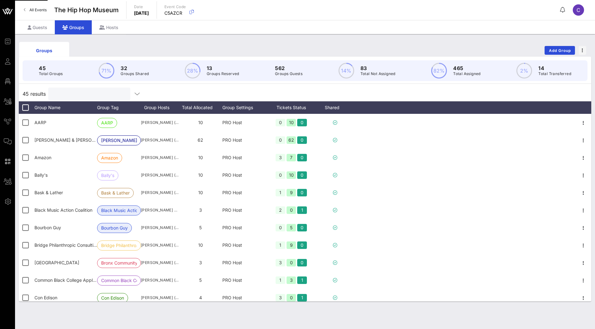
click at [89, 97] on input "text" at bounding box center [88, 94] width 73 height 8
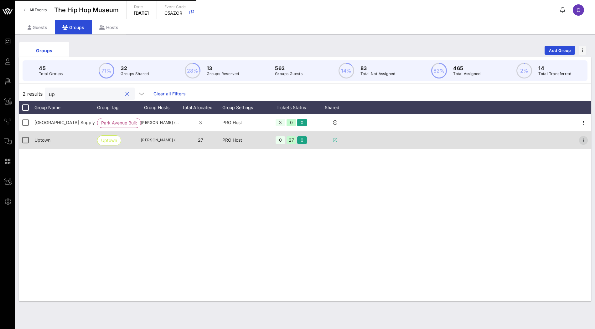
type input "up"
click at [583, 138] on icon "button" at bounding box center [584, 141] width 8 height 8
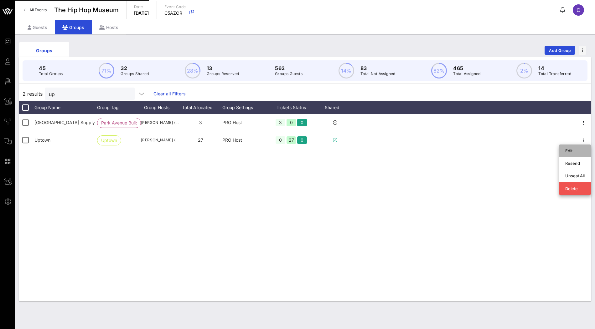
click at [577, 146] on div "Edit" at bounding box center [574, 151] width 19 height 10
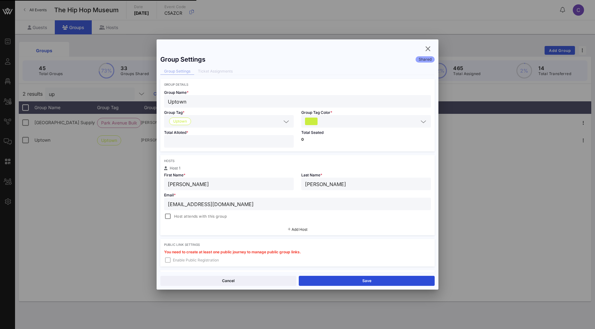
type input "**"
click at [288, 140] on input "**" at bounding box center [229, 141] width 122 height 8
click at [347, 280] on button "Save" at bounding box center [367, 281] width 136 height 10
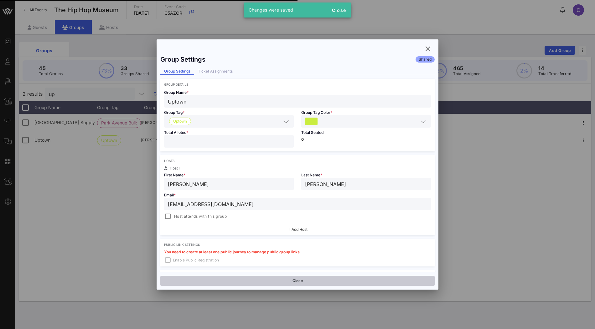
click at [317, 282] on button "Close" at bounding box center [297, 281] width 274 height 10
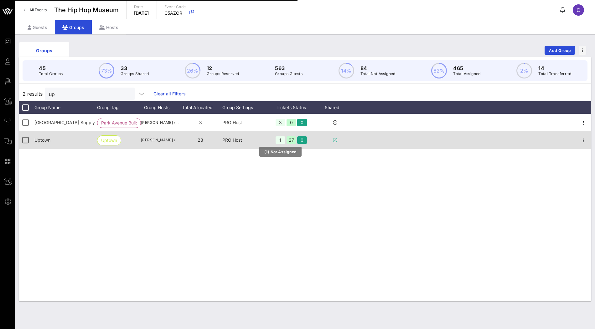
click at [279, 137] on div "1" at bounding box center [281, 141] width 10 height 8
click at [583, 142] on icon "button" at bounding box center [584, 141] width 8 height 8
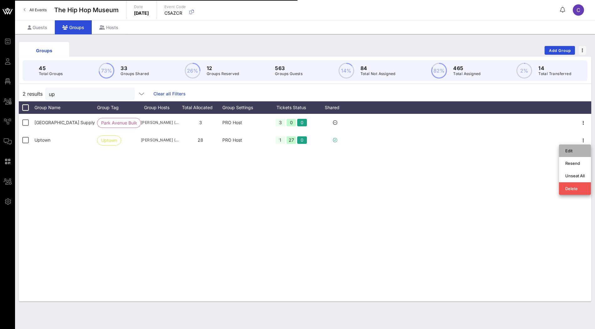
click at [576, 150] on div "Edit" at bounding box center [574, 150] width 19 height 5
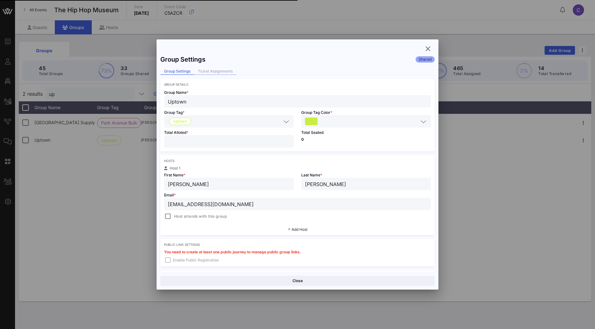
click at [225, 71] on div "Ticket Assignments" at bounding box center [215, 71] width 42 height 7
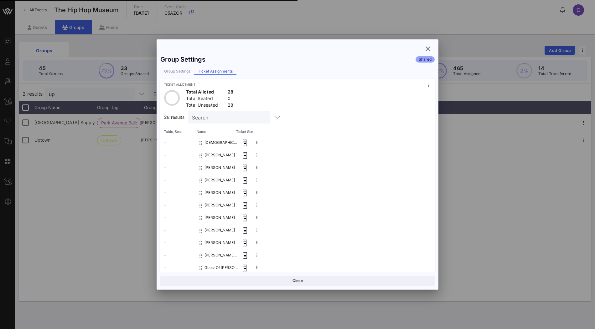
click at [221, 115] on input "Search" at bounding box center [228, 117] width 73 height 8
type input "guest"
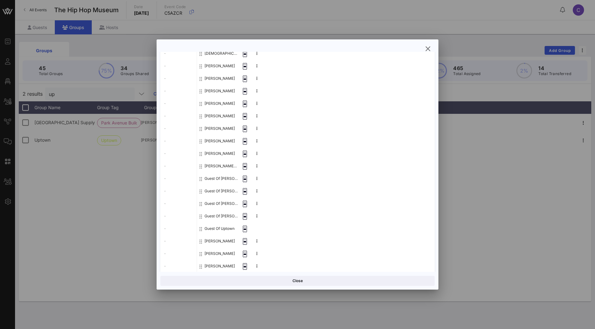
scroll to position [91, 0]
click at [223, 225] on button "Guest Of Uptown" at bounding box center [219, 227] width 30 height 13
click at [254, 228] on div "Guest Of Uptown" at bounding box center [314, 227] width 234 height 13
click at [428, 50] on icon "button" at bounding box center [428, 49] width 8 height 8
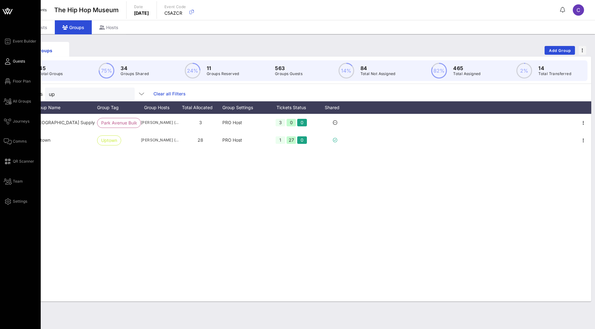
click at [13, 60] on span "Guests" at bounding box center [19, 62] width 12 height 6
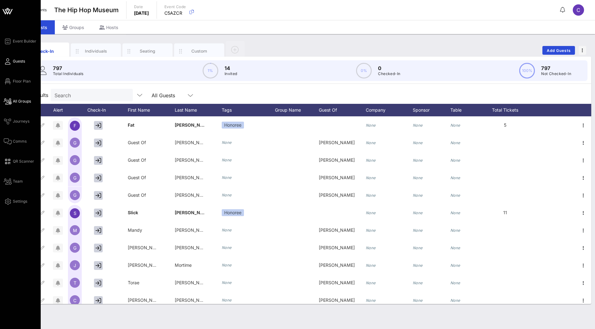
click at [23, 100] on span "All Groups" at bounding box center [22, 102] width 18 height 6
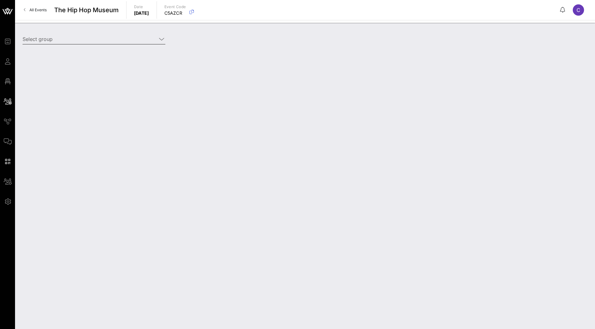
click at [143, 40] on input "Select group" at bounding box center [90, 39] width 134 height 10
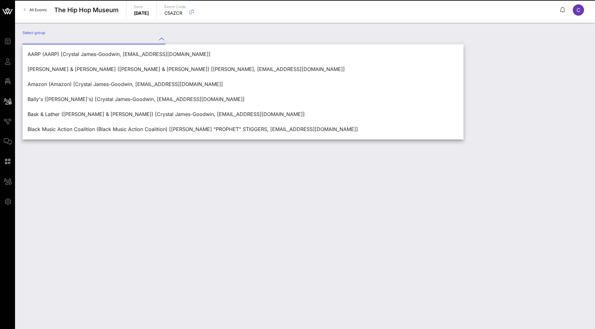
click at [125, 39] on input "Select group" at bounding box center [90, 39] width 134 height 10
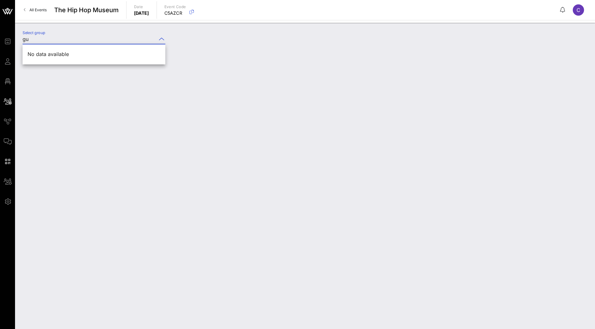
type input "g"
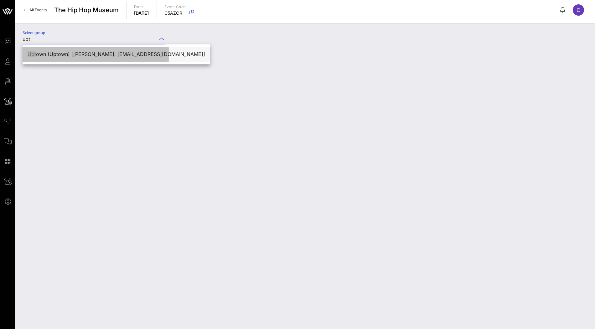
click at [81, 54] on div "Upt own (Uptown) [JIMMY JENKINS, jenkinsj@gmail.com]" at bounding box center [117, 54] width 178 height 6
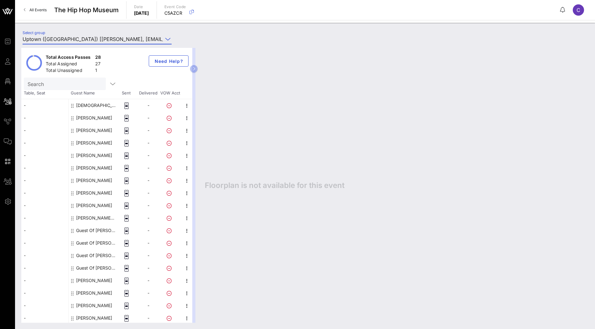
type input "Uptown (Uptown) [JIMMY JENKINS, jenkinsj@gmail.com]"
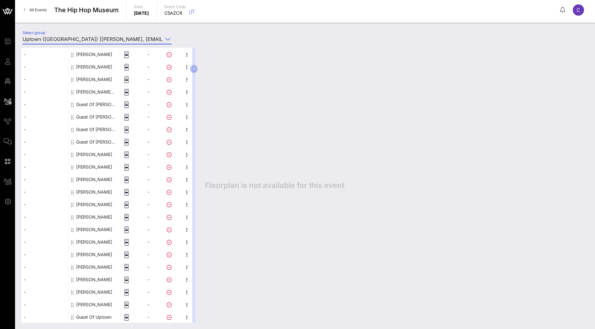
click at [87, 316] on div "Guest Of Uptown" at bounding box center [93, 317] width 35 height 13
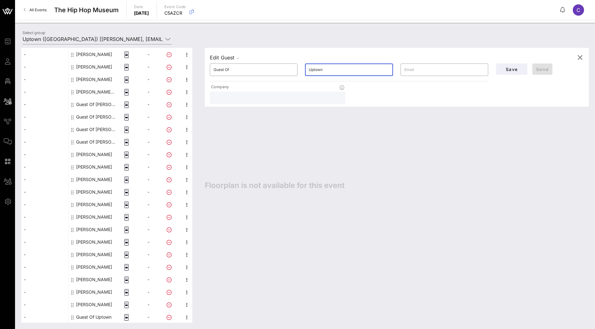
drag, startPoint x: 326, startPoint y: 70, endPoint x: 302, endPoint y: 70, distance: 24.4
click at [302, 70] on div "​ Uptown" at bounding box center [348, 70] width 95 height 20
type input "Sincere Thompson"
click at [511, 70] on span "Save" at bounding box center [511, 69] width 21 height 5
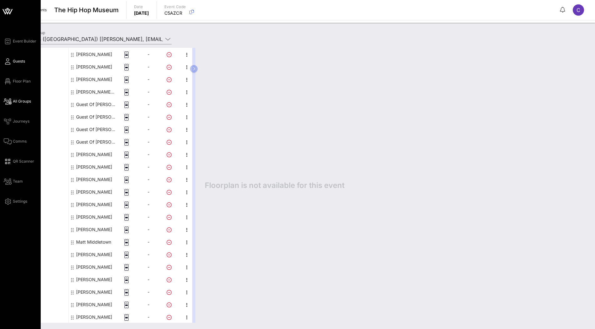
click at [18, 62] on span "Guests" at bounding box center [19, 62] width 12 height 6
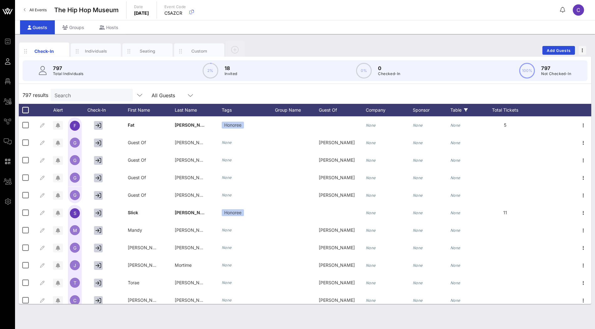
click at [453, 107] on div "Table" at bounding box center [465, 110] width 31 height 13
click at [462, 159] on div at bounding box center [458, 162] width 11 height 11
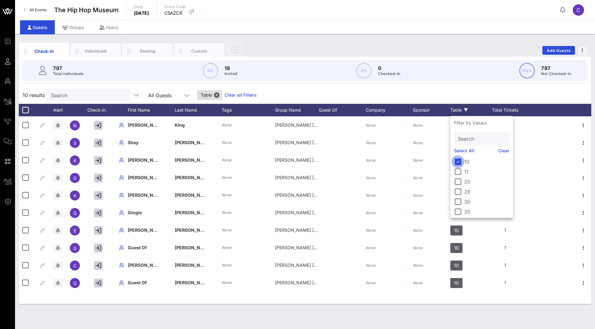
click at [462, 159] on div at bounding box center [458, 162] width 11 height 11
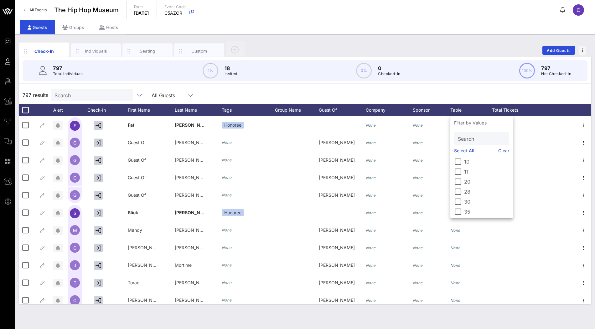
click at [463, 93] on div "797 results Search All Guests" at bounding box center [305, 95] width 572 height 18
click at [100, 54] on div "Individuals" at bounding box center [96, 51] width 28 height 6
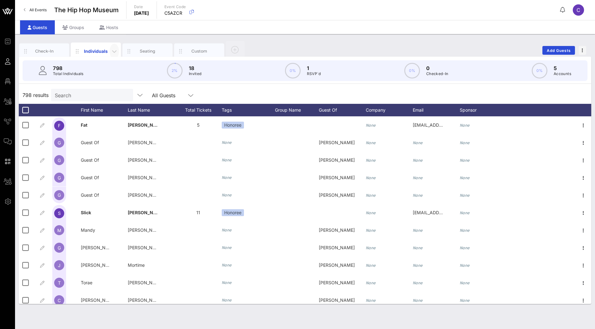
click at [115, 51] on icon "button" at bounding box center [115, 52] width 8 height 8
click at [124, 78] on div "Edit Columns" at bounding box center [131, 79] width 32 height 5
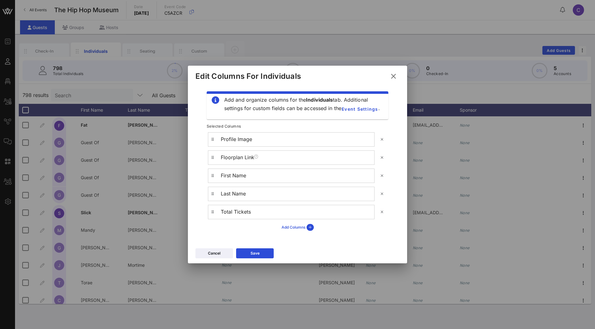
click at [295, 226] on div "Add Columns" at bounding box center [298, 227] width 32 height 7
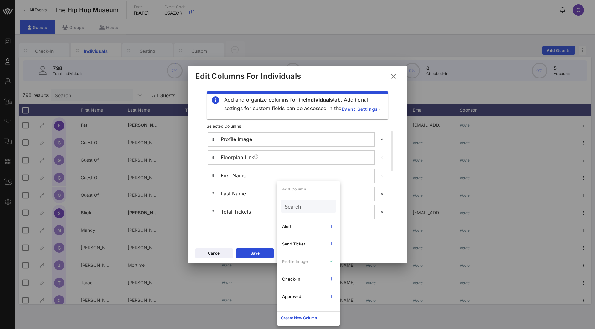
click at [356, 243] on div "Add and organize columns for the Individuals tab. Additional settings for custo…" at bounding box center [297, 165] width 219 height 160
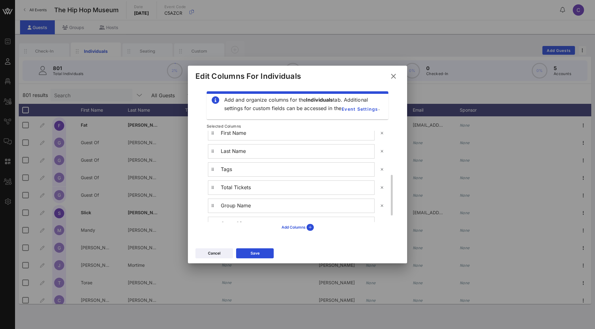
scroll to position [113, 0]
click at [287, 229] on div "Add Columns" at bounding box center [298, 227] width 32 height 7
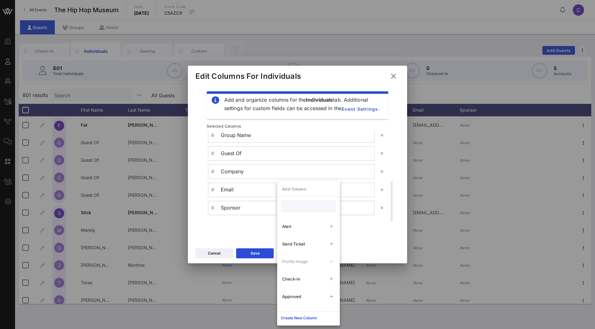
click at [302, 208] on input "text" at bounding box center [308, 207] width 46 height 8
type input "tabl"
click at [297, 224] on div "Table" at bounding box center [302, 226] width 41 height 5
click at [263, 234] on div "Add and organize columns for the Individuals tab. Additional settings for custo…" at bounding box center [297, 162] width 204 height 154
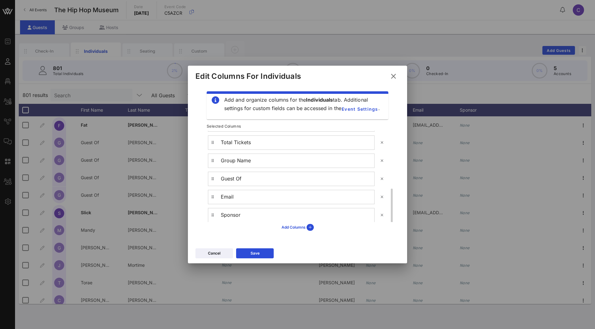
scroll to position [131, 0]
click at [251, 256] on div "Save" at bounding box center [255, 254] width 9 height 6
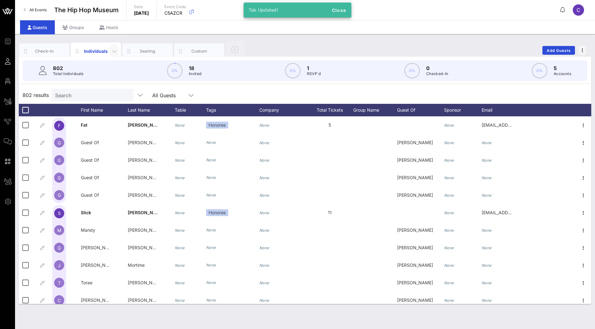
click at [115, 51] on icon "button" at bounding box center [115, 52] width 8 height 8
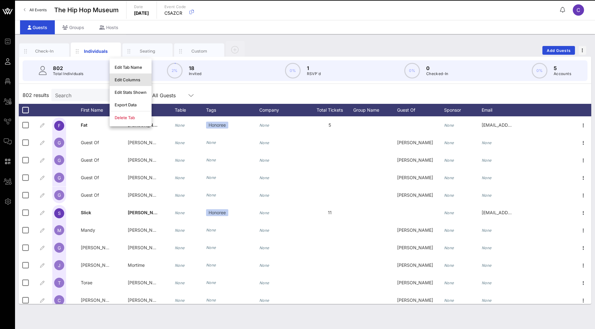
click at [123, 78] on div "Edit Columns" at bounding box center [131, 79] width 32 height 5
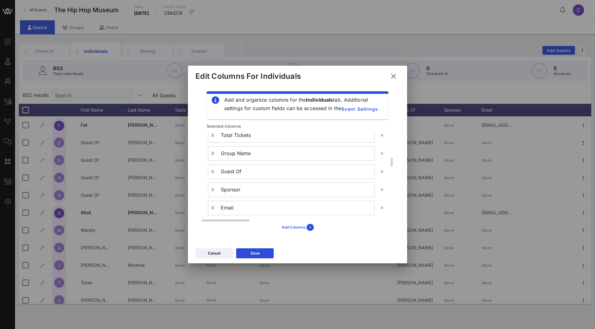
click at [290, 230] on div "Add Columns" at bounding box center [298, 227] width 32 height 7
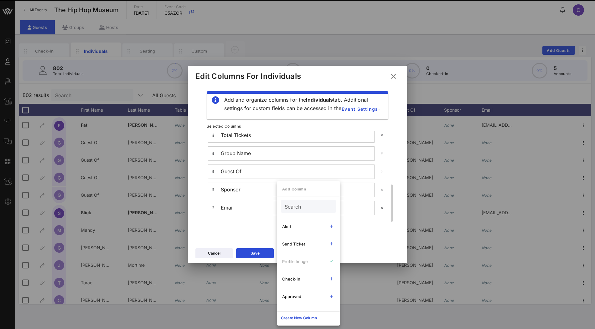
click at [293, 207] on input "Search" at bounding box center [308, 207] width 46 height 8
type input "c"
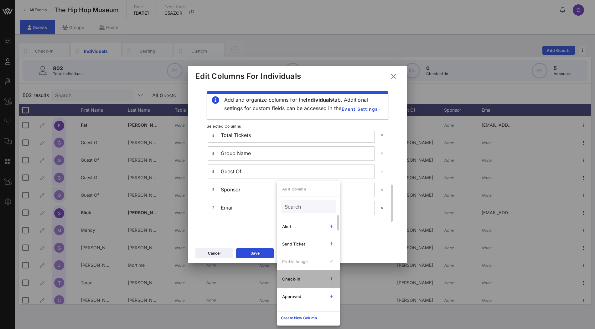
click at [293, 279] on div "Check-In" at bounding box center [302, 279] width 41 height 5
click at [236, 217] on div "Profile Image Floorplan Link First Name Last Name Table Tags Company Total Tick…" at bounding box center [297, 100] width 179 height 241
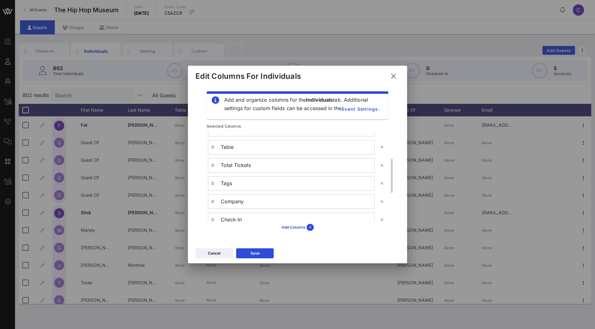
scroll to position [86, 0]
click at [210, 155] on div "Total Tickets" at bounding box center [291, 162] width 167 height 14
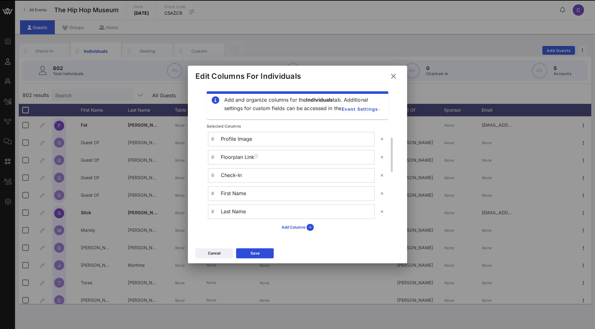
scroll to position [0, 0]
click at [383, 139] on icon at bounding box center [382, 140] width 5 height 4
click at [254, 253] on icon at bounding box center [255, 254] width 4 height 4
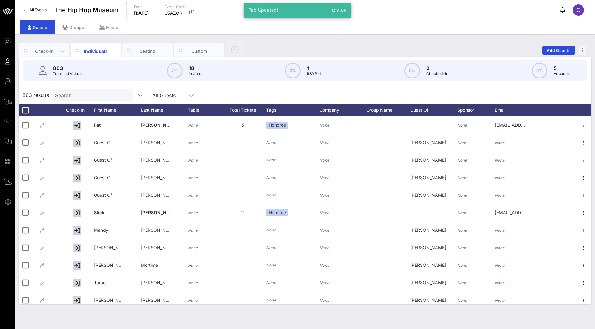
click at [52, 51] on div "Check-In" at bounding box center [44, 51] width 28 height 6
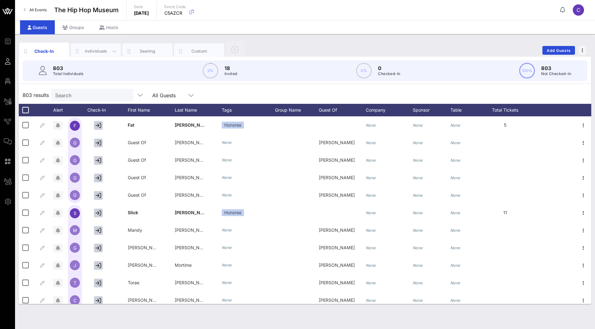
click at [85, 52] on div "Individuals" at bounding box center [96, 51] width 28 height 6
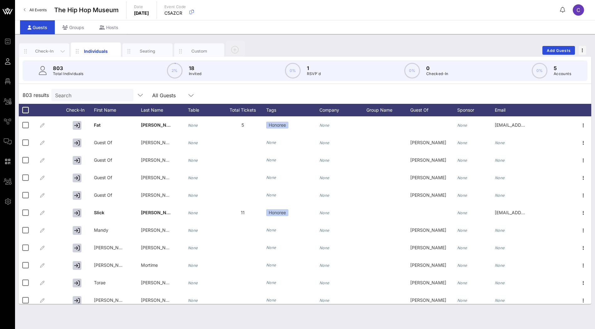
click at [47, 52] on div "Check-In" at bounding box center [44, 51] width 28 height 6
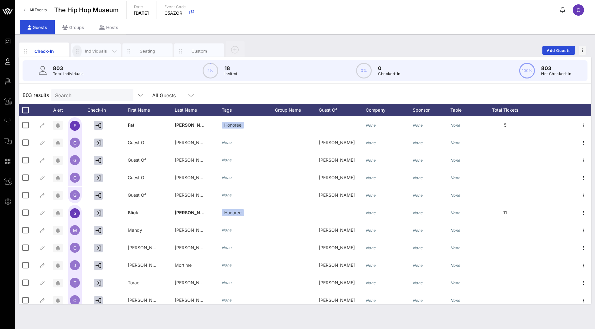
click at [75, 54] on icon "button" at bounding box center [77, 51] width 8 height 7
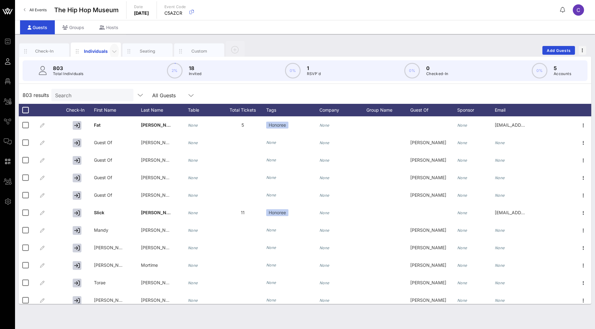
click at [112, 53] on icon "button" at bounding box center [115, 52] width 8 height 8
click at [123, 78] on div "Edit Columns" at bounding box center [131, 79] width 32 height 5
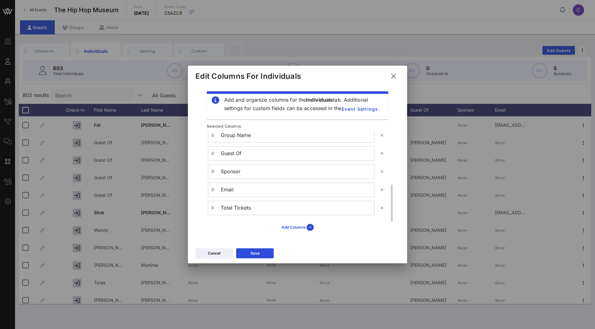
scroll to position [131, 0]
click at [250, 252] on button "Save" at bounding box center [255, 254] width 38 height 10
